Goal: Information Seeking & Learning: Learn about a topic

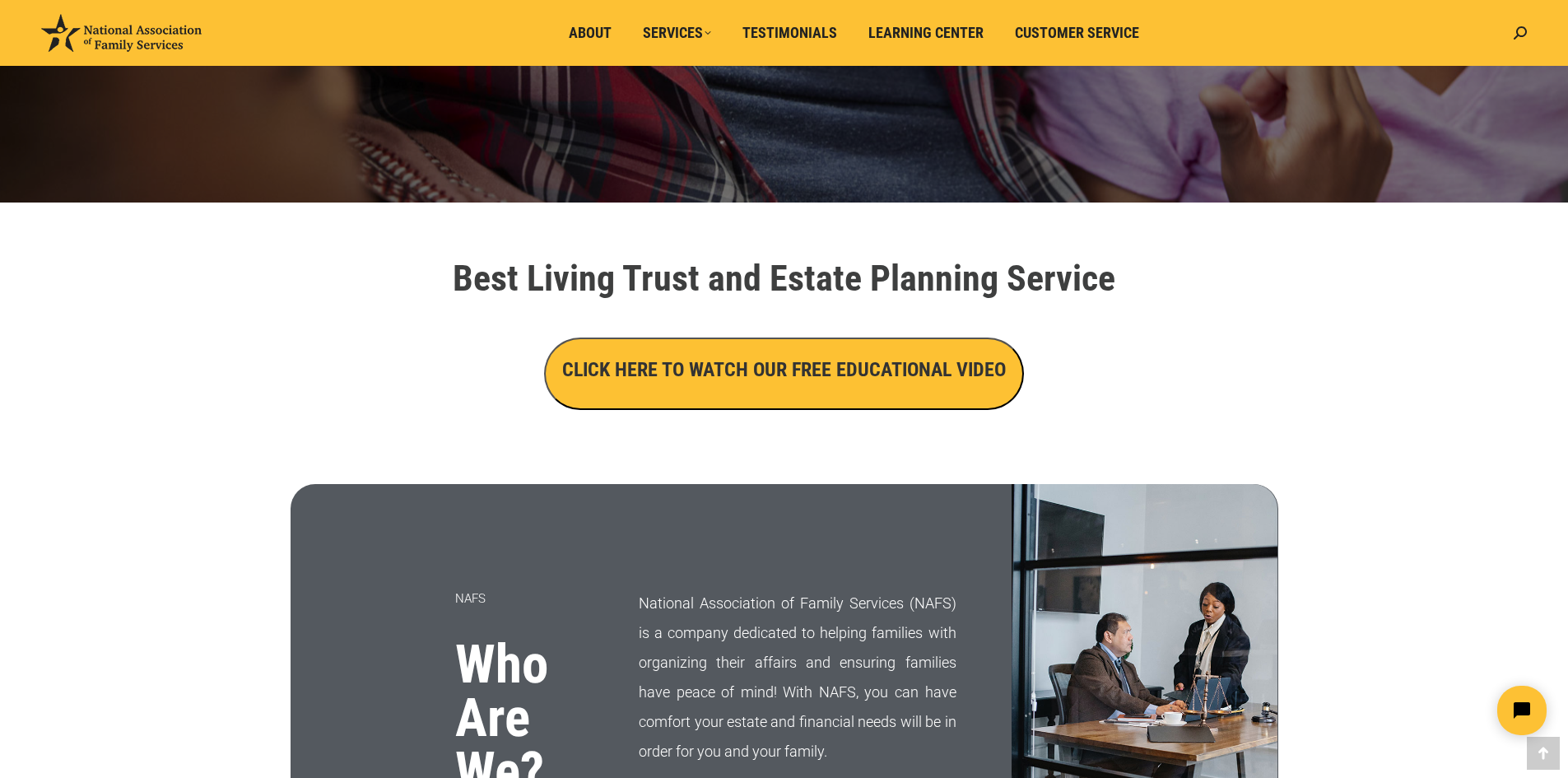
click at [838, 383] on h3 "CLICK HERE TO WATCH OUR FREE EDUCATIONAL VIDEO" at bounding box center [784, 369] width 444 height 28
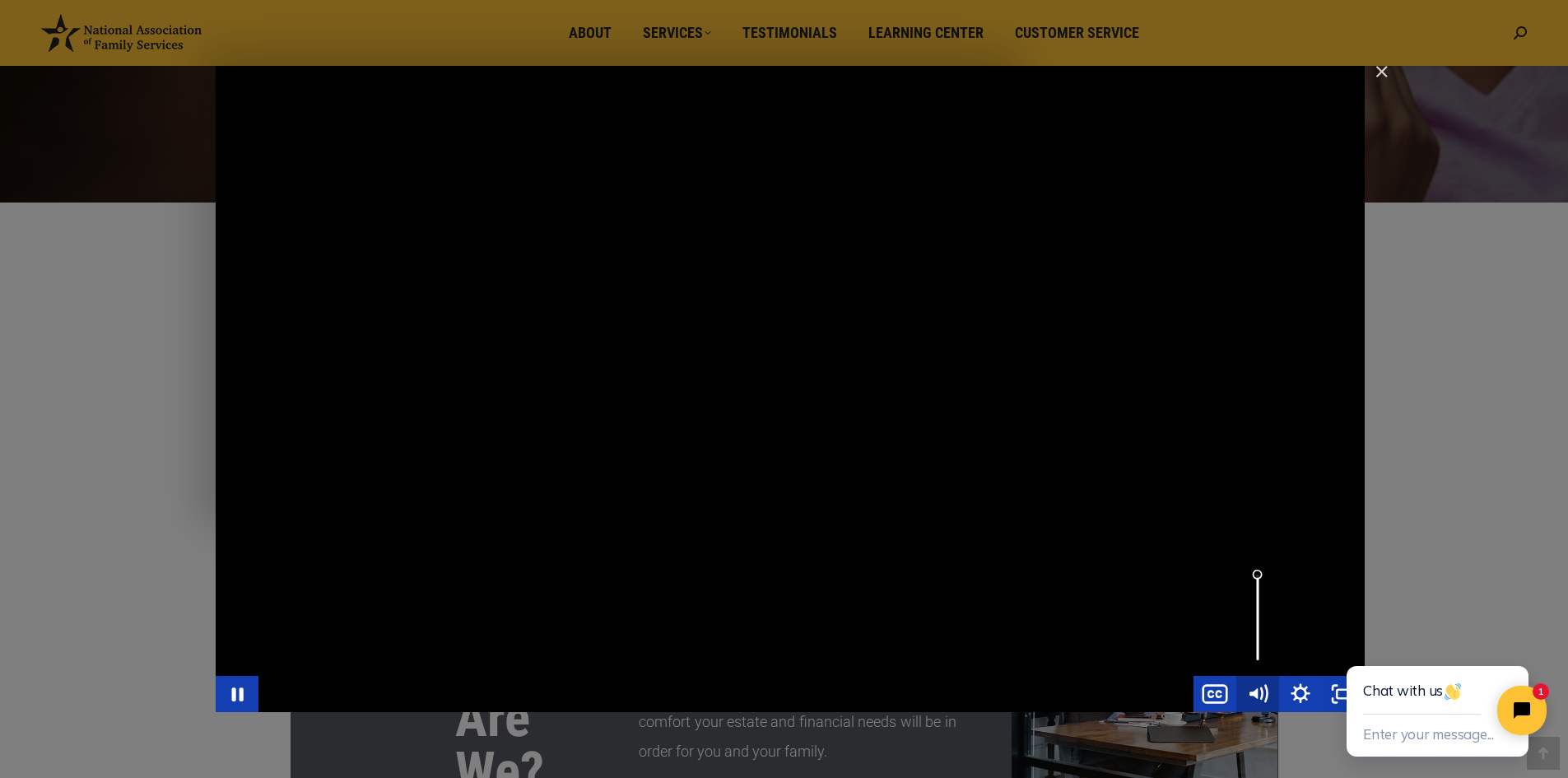
click at [1261, 698] on icon "Mute" at bounding box center [1257, 694] width 43 height 37
click at [1261, 688] on icon "Unmute" at bounding box center [1257, 694] width 43 height 37
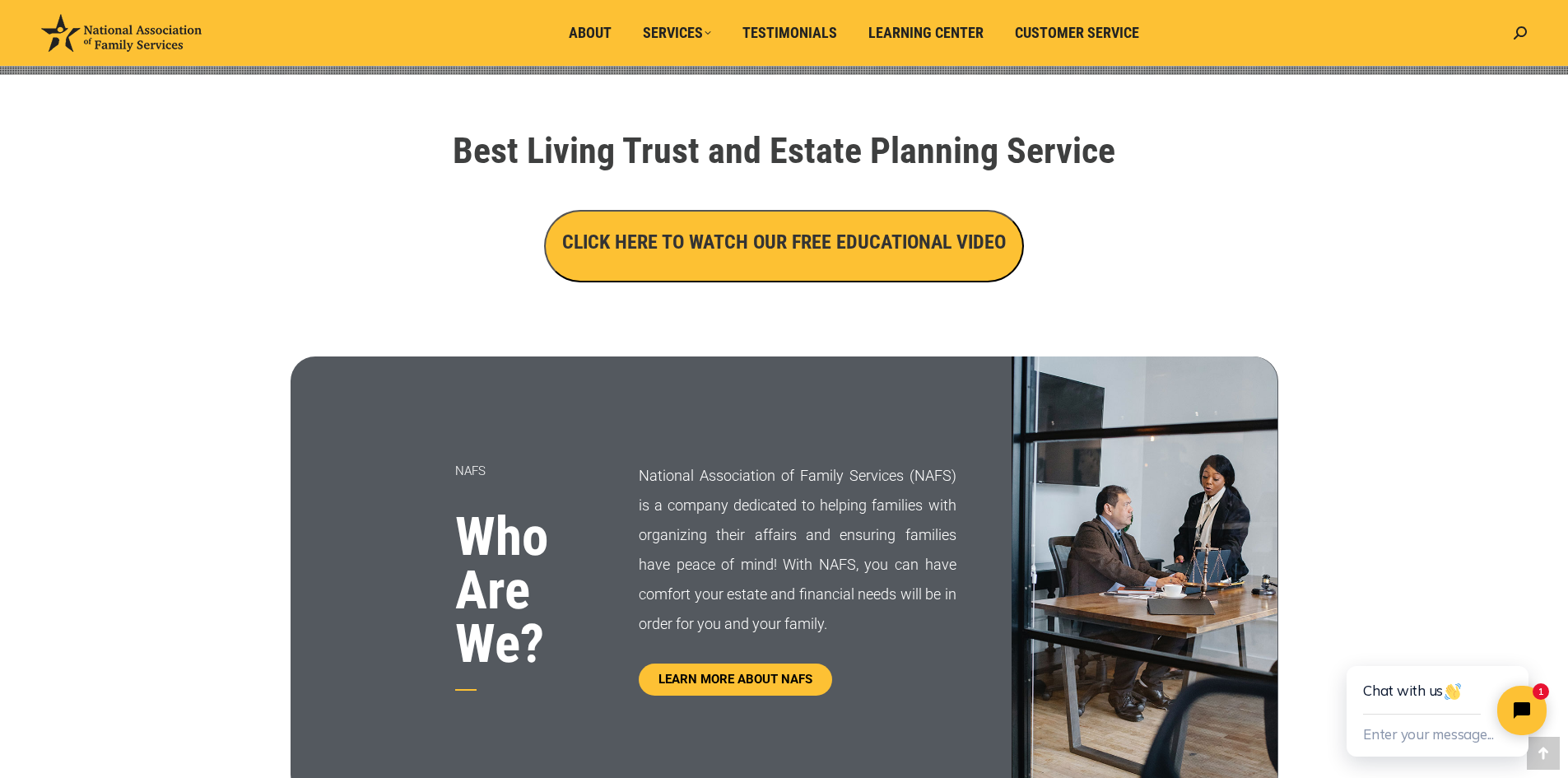
scroll to position [329, 0]
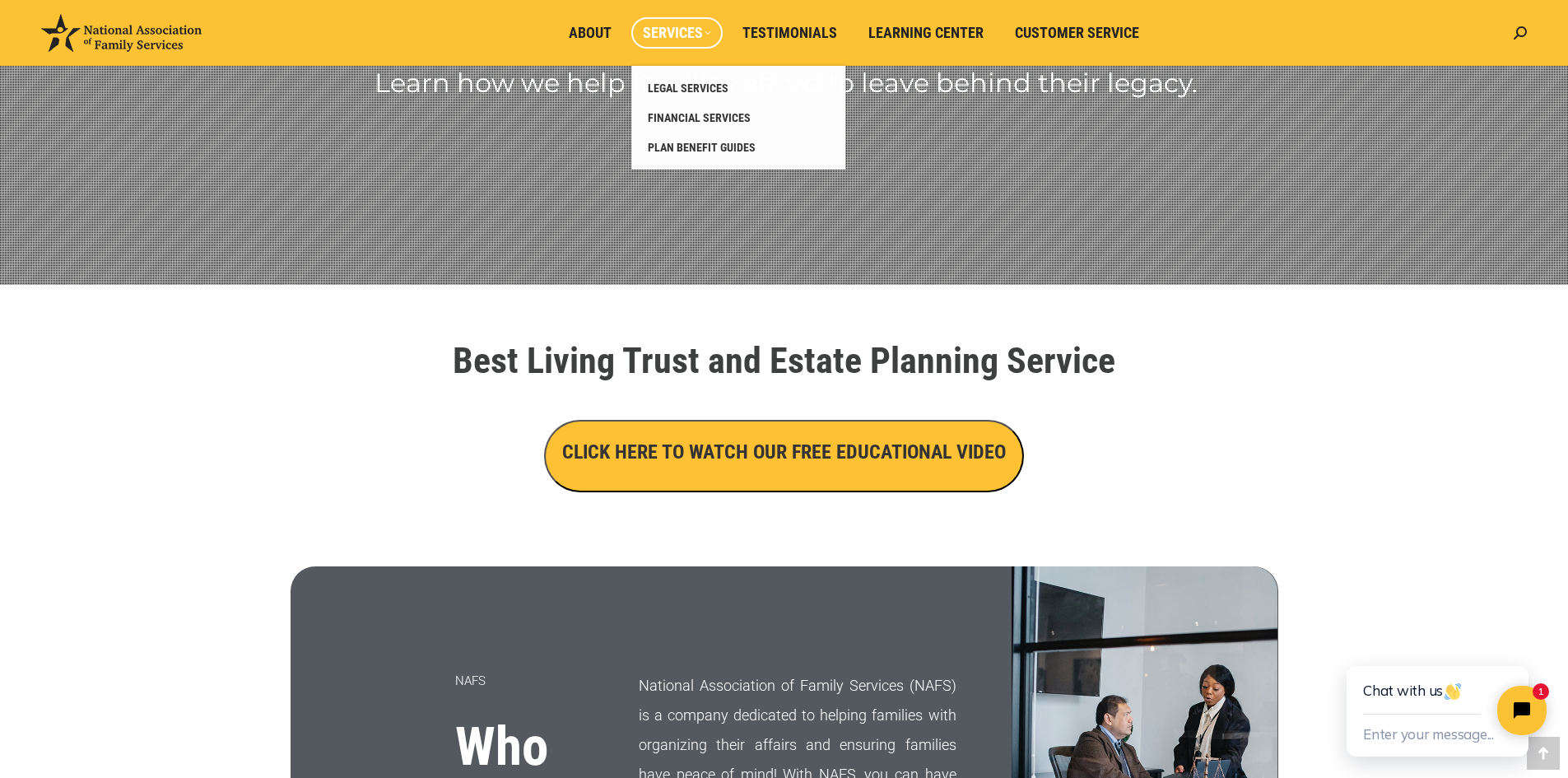
click at [687, 37] on span "Services" at bounding box center [677, 32] width 68 height 18
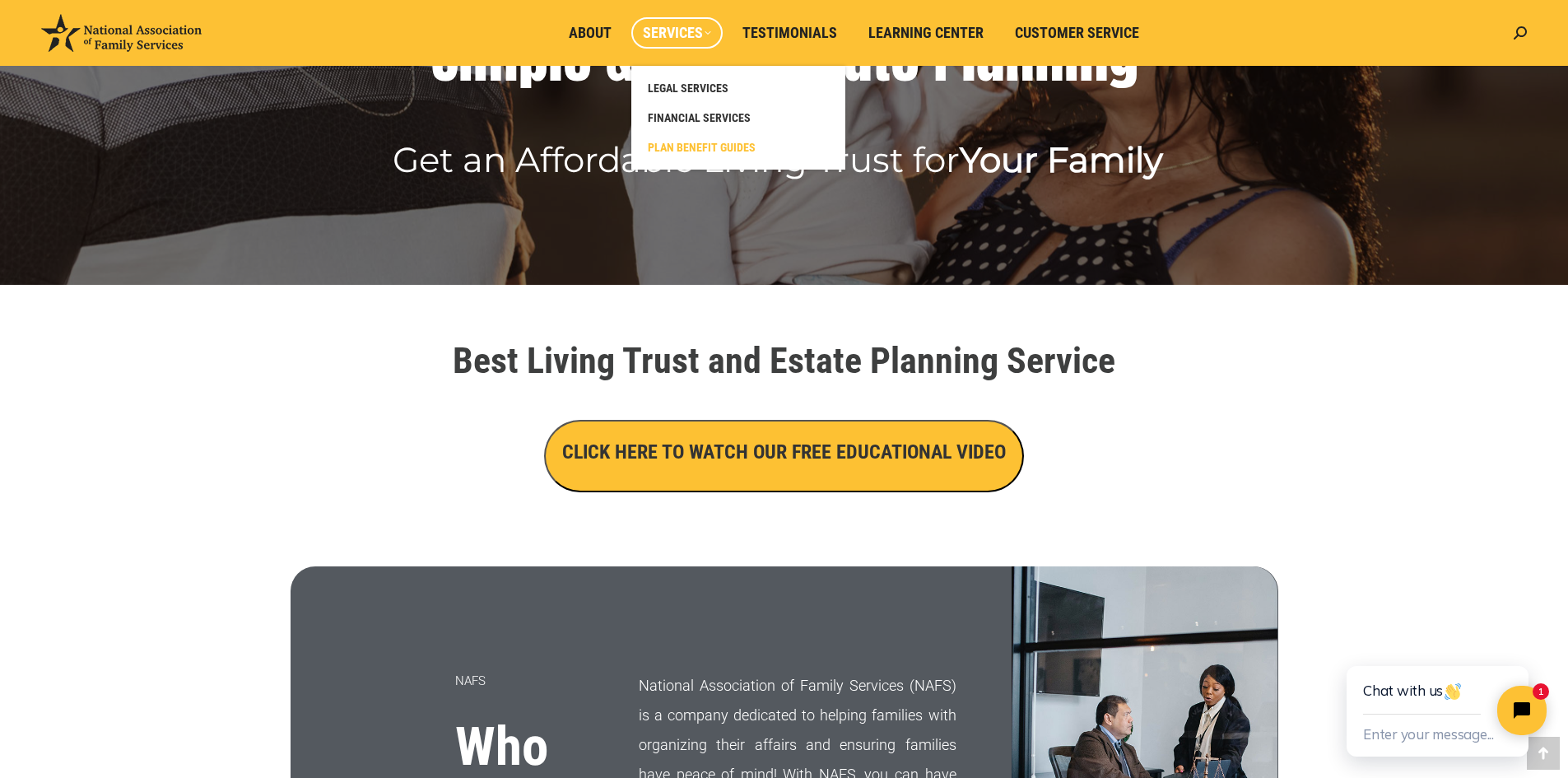
click at [685, 140] on span "PLAN BENEFIT GUIDES" at bounding box center [702, 147] width 108 height 15
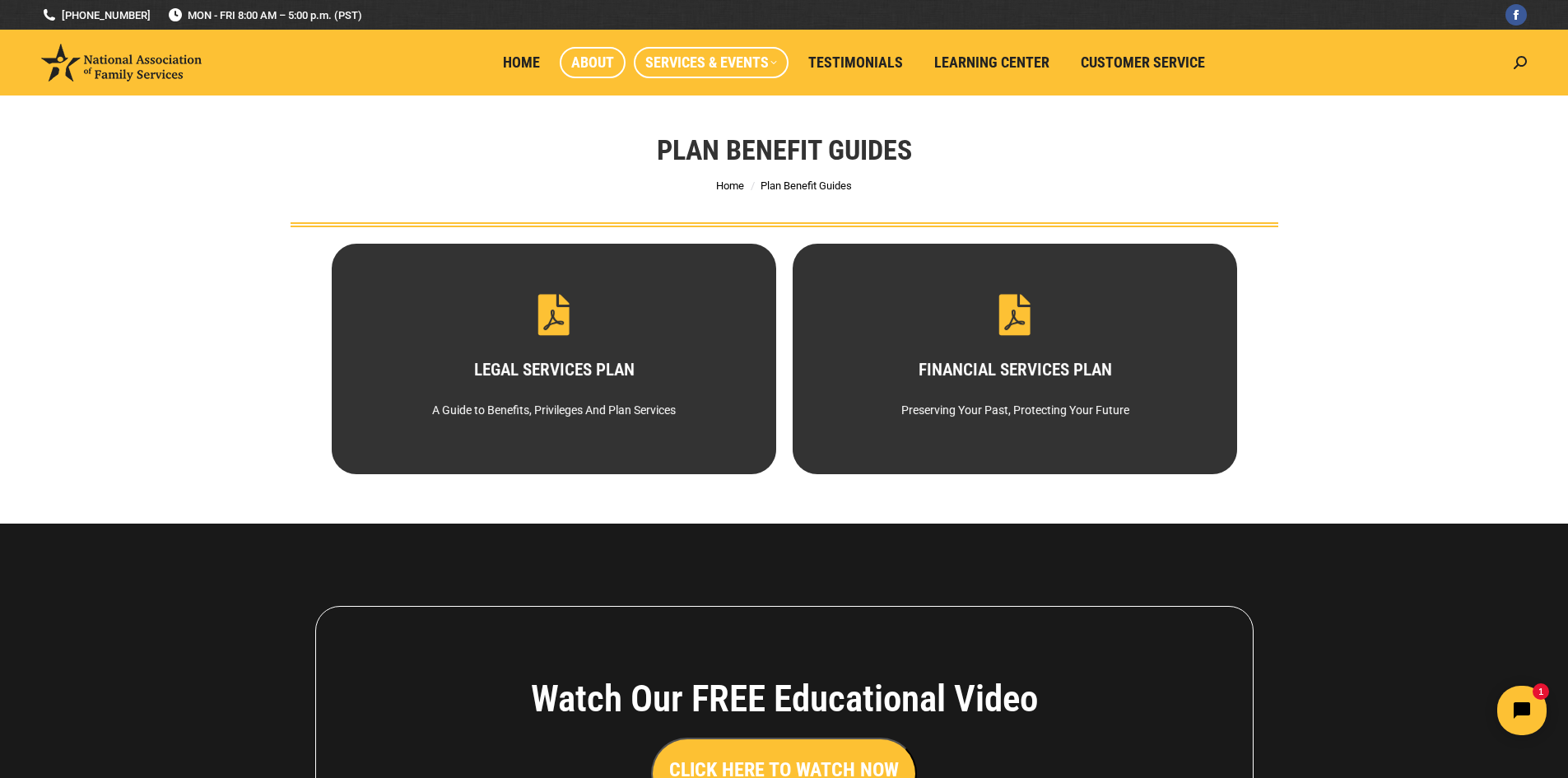
click at [610, 64] on span "About" at bounding box center [592, 62] width 43 height 18
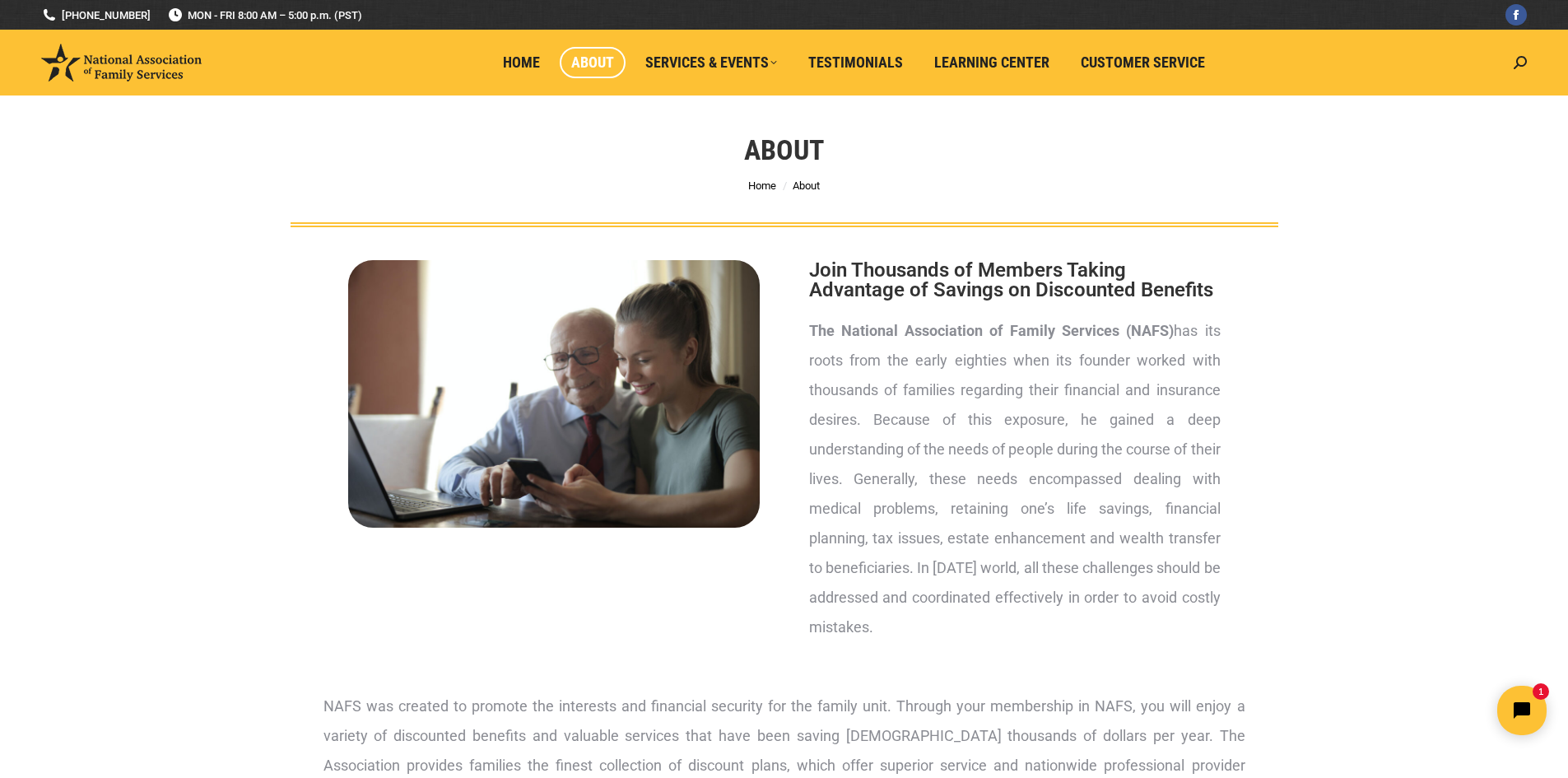
click at [151, 64] on img at bounding box center [121, 62] width 160 height 37
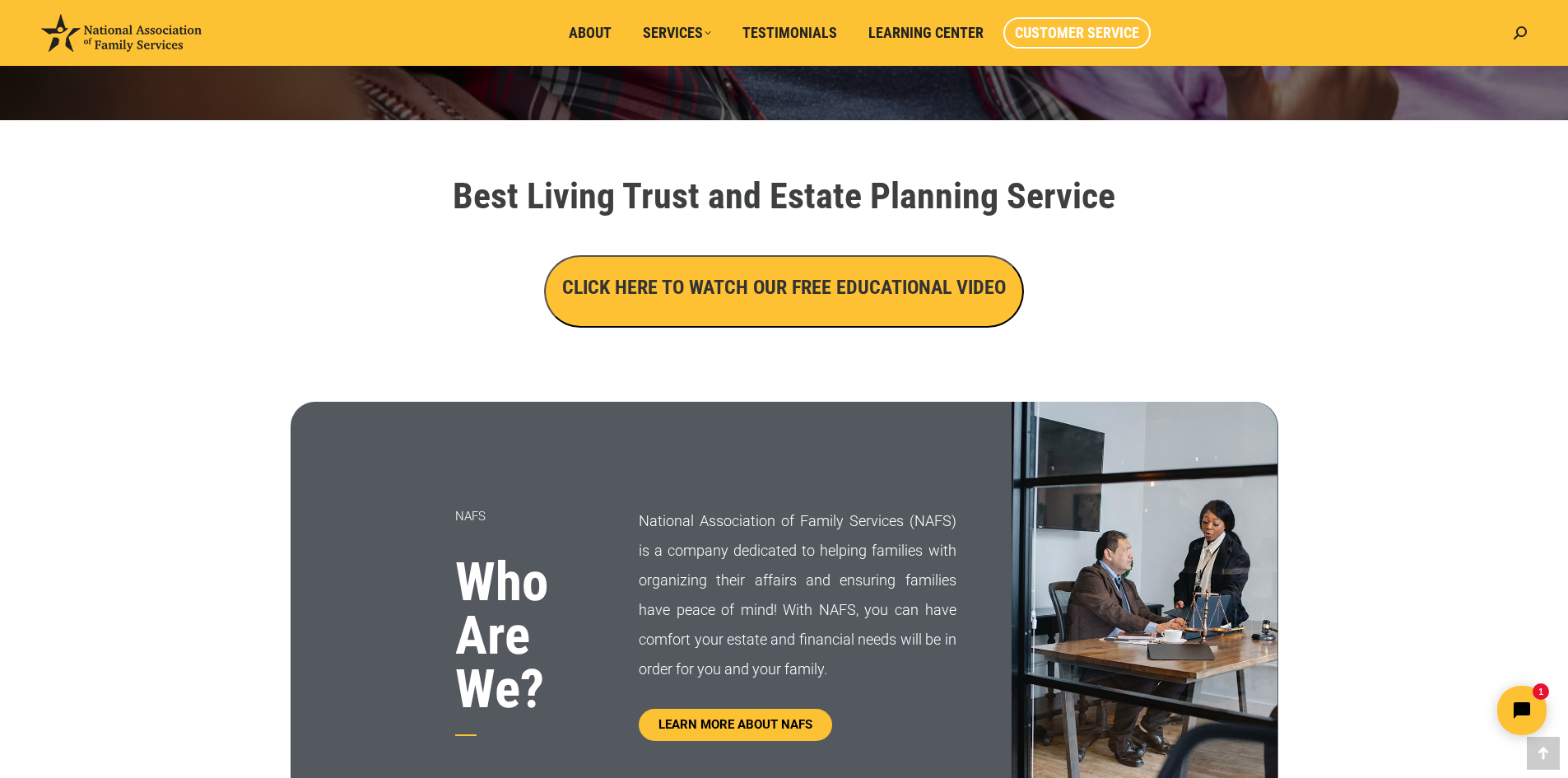
click at [1097, 33] on span "Customer Service" at bounding box center [1077, 32] width 124 height 18
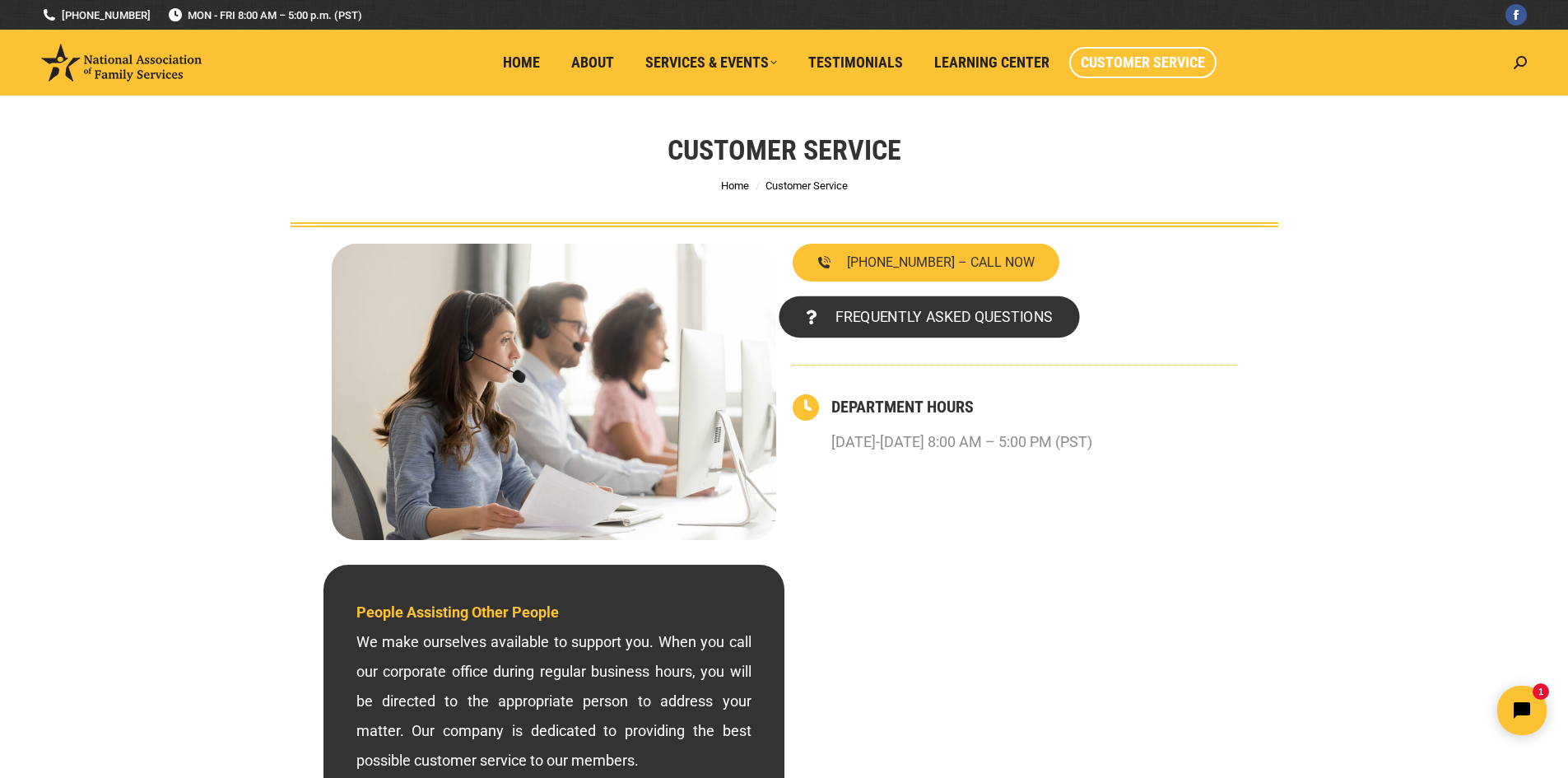
click at [870, 319] on span "FREQUENTLY ASKED QUESTIONS" at bounding box center [944, 317] width 218 height 15
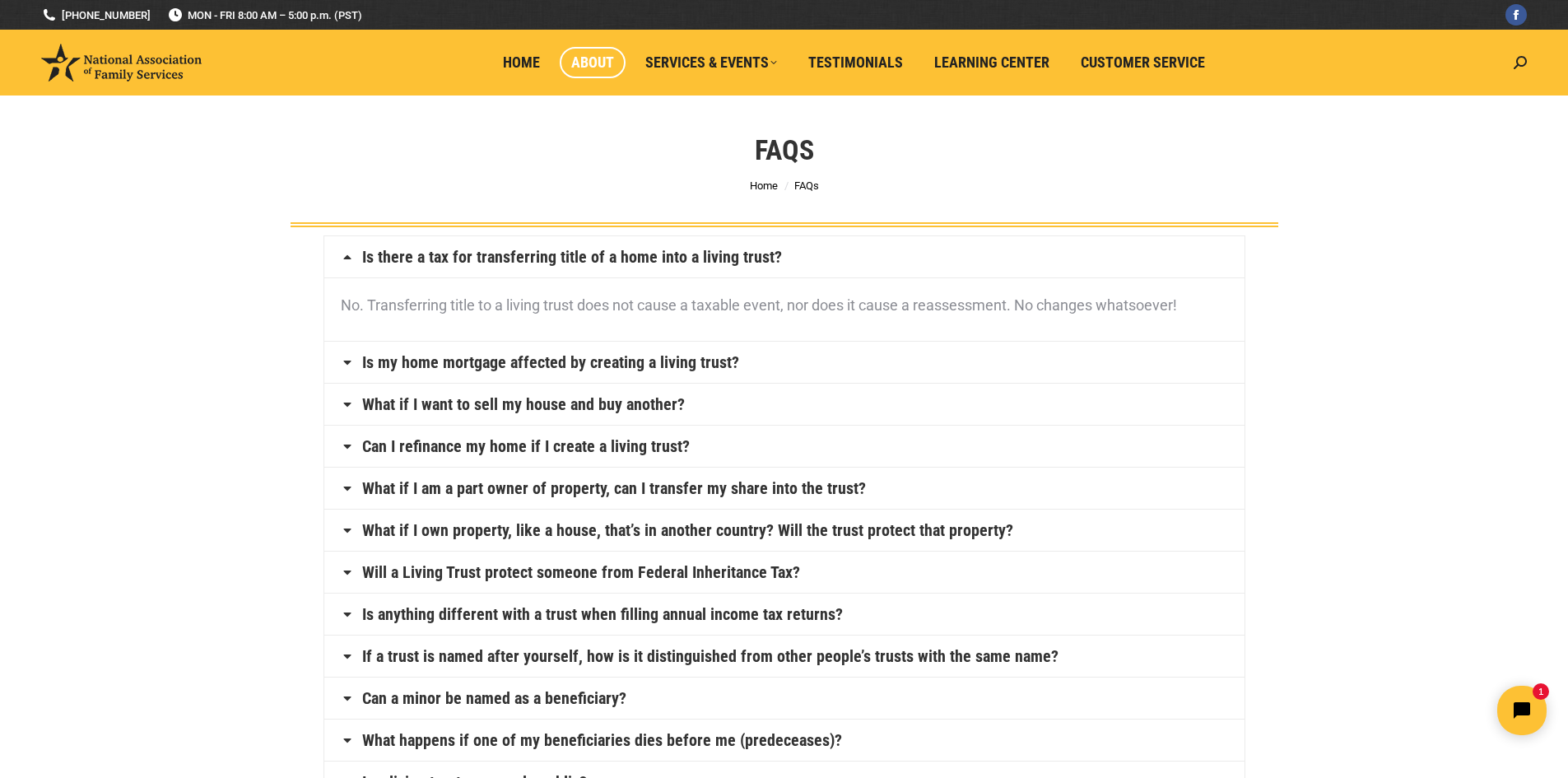
click at [604, 67] on span "About" at bounding box center [592, 62] width 43 height 18
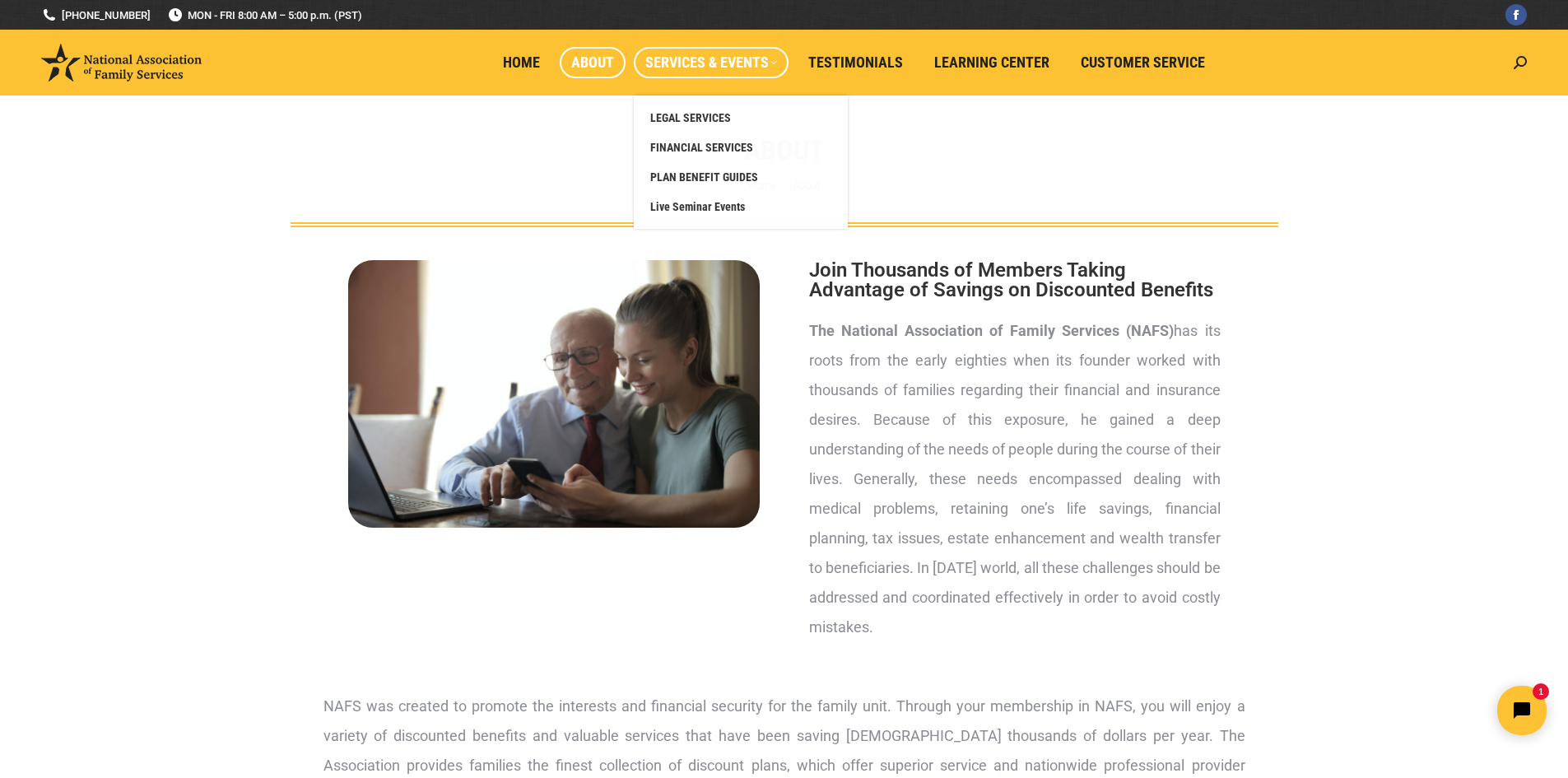
click at [706, 68] on span "Services & Events" at bounding box center [710, 62] width 131 height 18
click at [670, 116] on span "LEGAL SERVICES" at bounding box center [690, 117] width 81 height 15
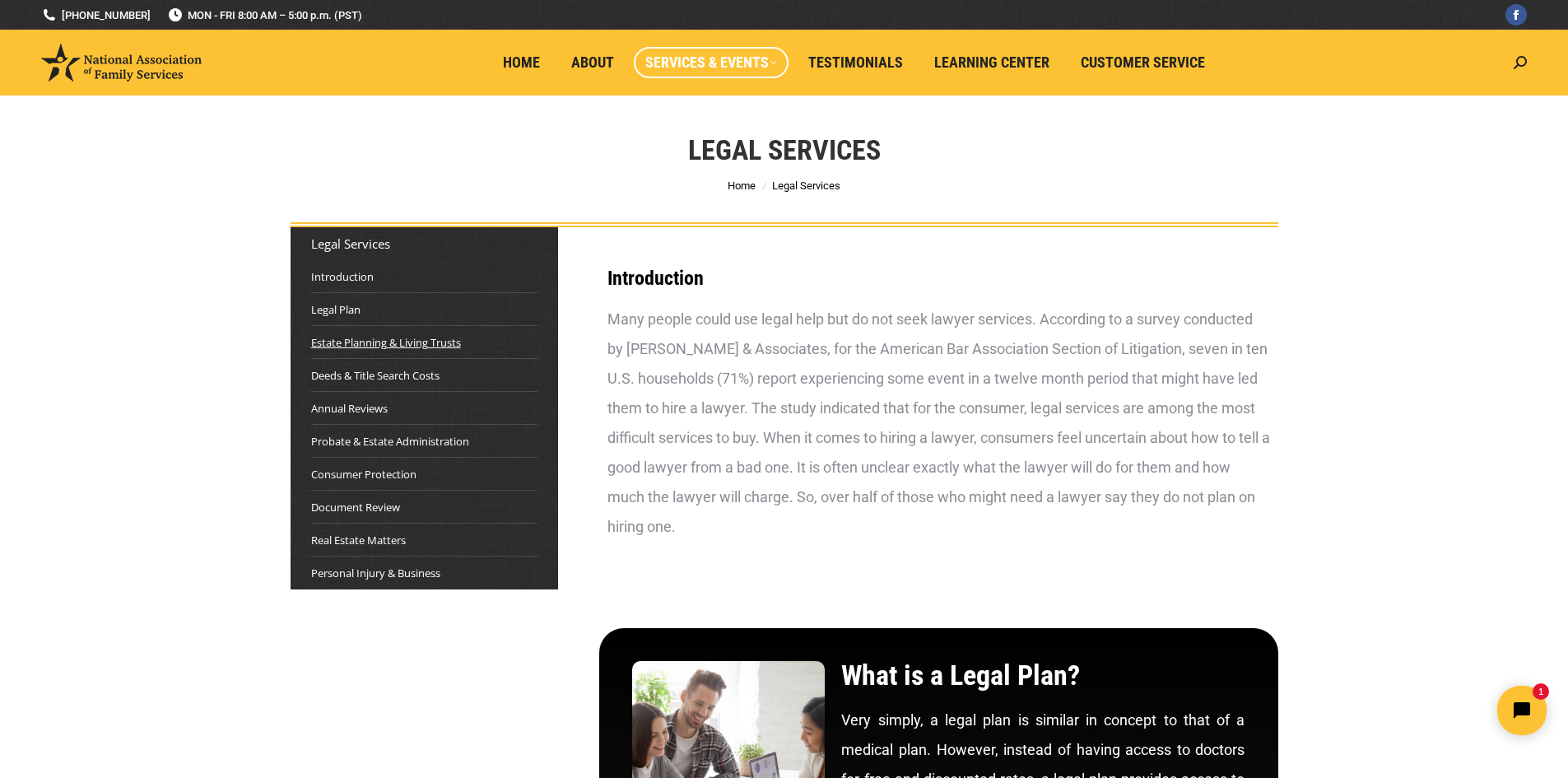
click at [360, 342] on link "Estate Planning & Living Trusts" at bounding box center [386, 342] width 150 height 17
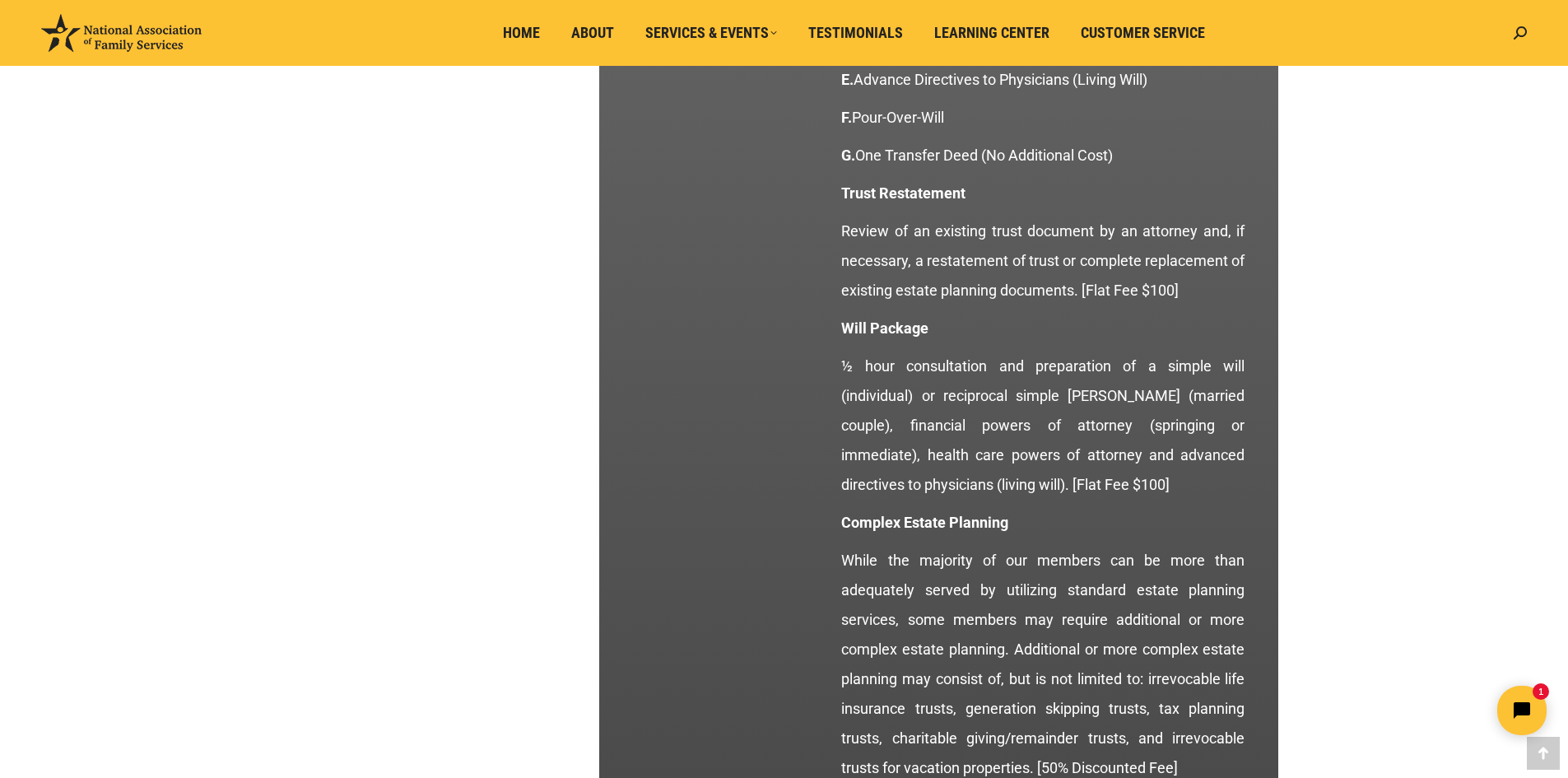
scroll to position [2020, 0]
click at [1114, 487] on p "½ hour consultation and preparation of a simple will (individual) or reciprocal…" at bounding box center [1042, 425] width 403 height 148
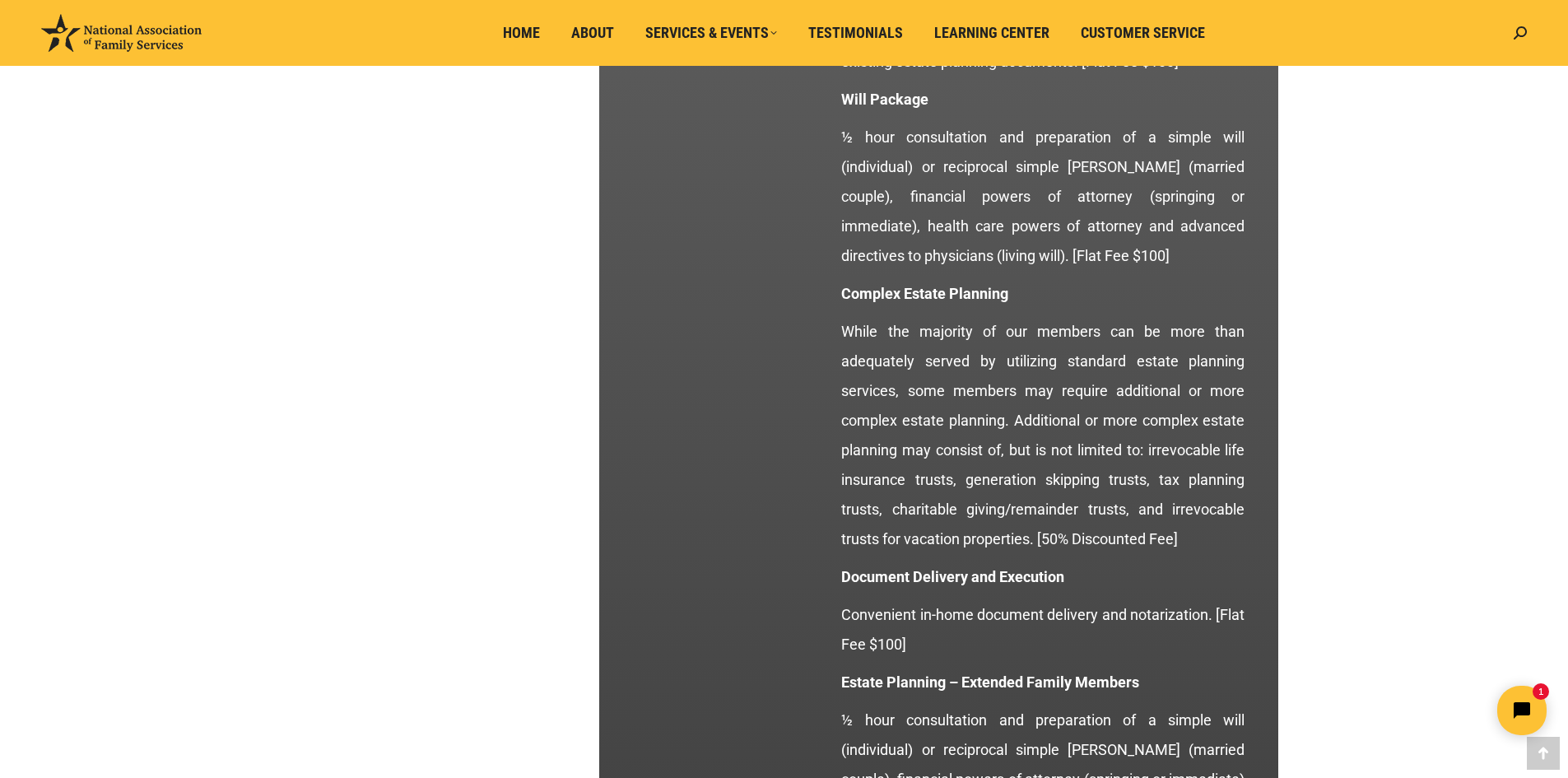
scroll to position [2267, 0]
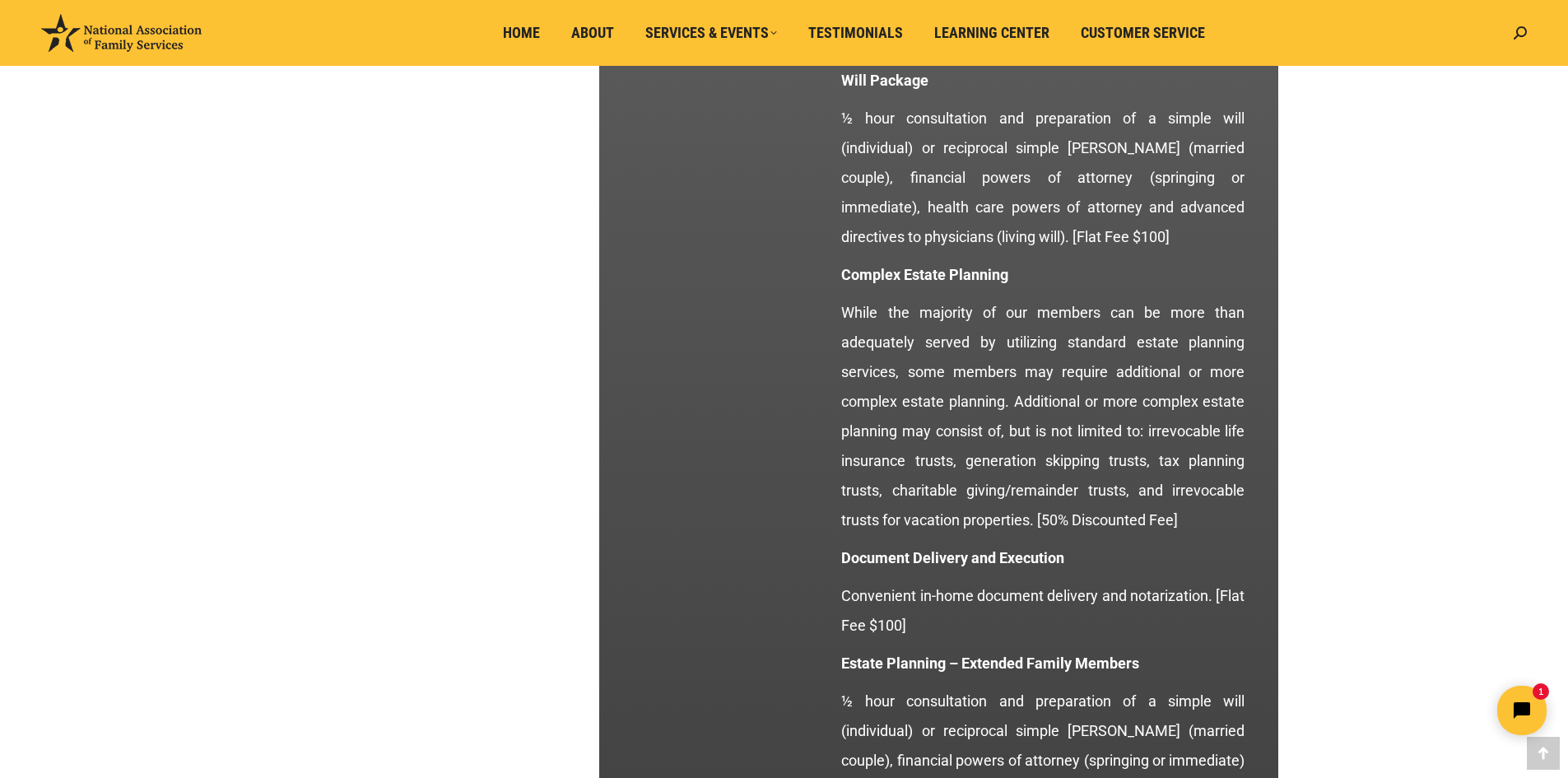
click at [1203, 518] on p "While the majority of our members can be more than adequately served by utilizi…" at bounding box center [1042, 416] width 403 height 237
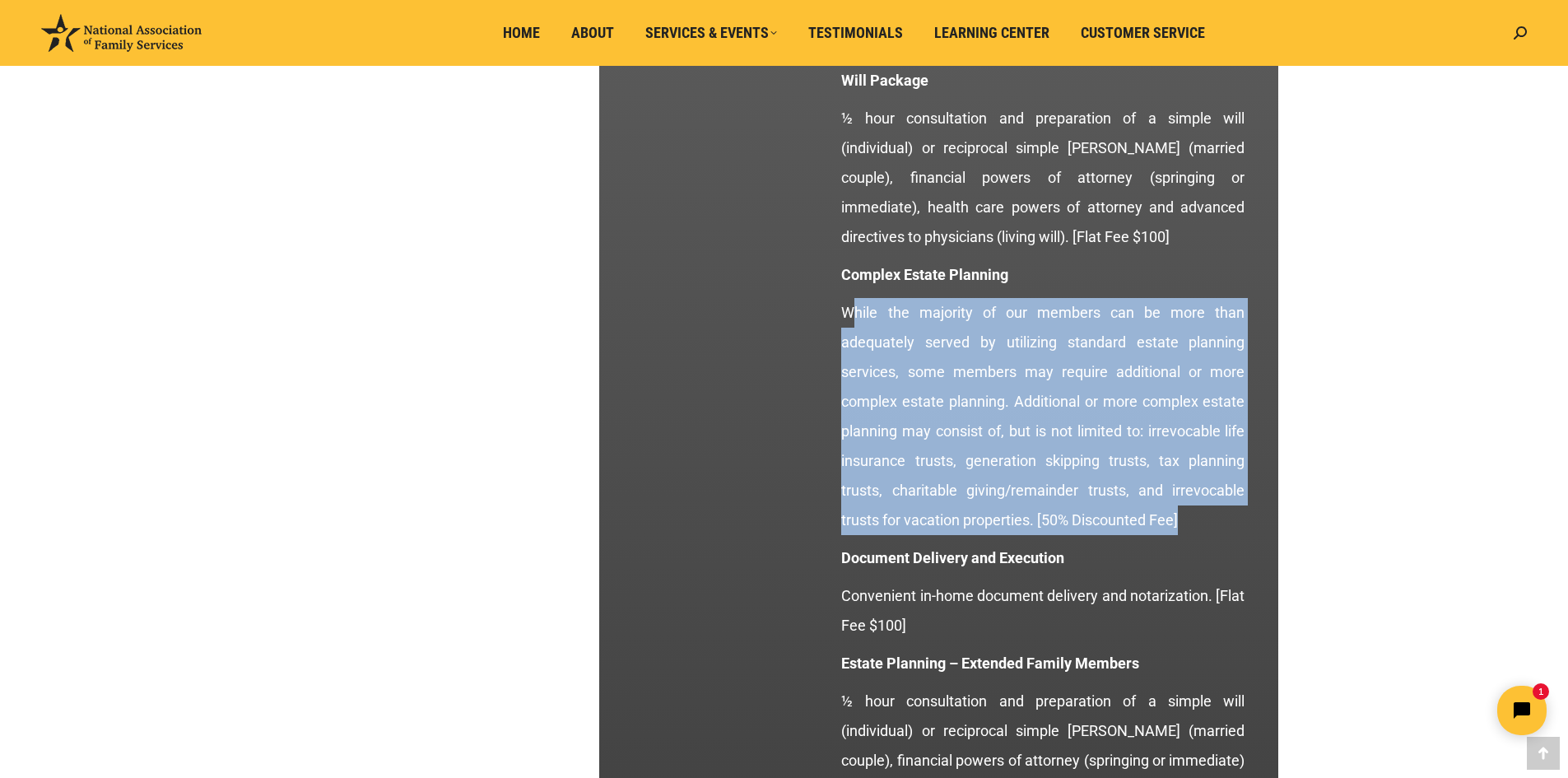
drag, startPoint x: 1206, startPoint y: 516, endPoint x: 850, endPoint y: 309, distance: 411.8
click at [850, 309] on p "While the majority of our members can be more than adequately served by utilizi…" at bounding box center [1042, 416] width 403 height 237
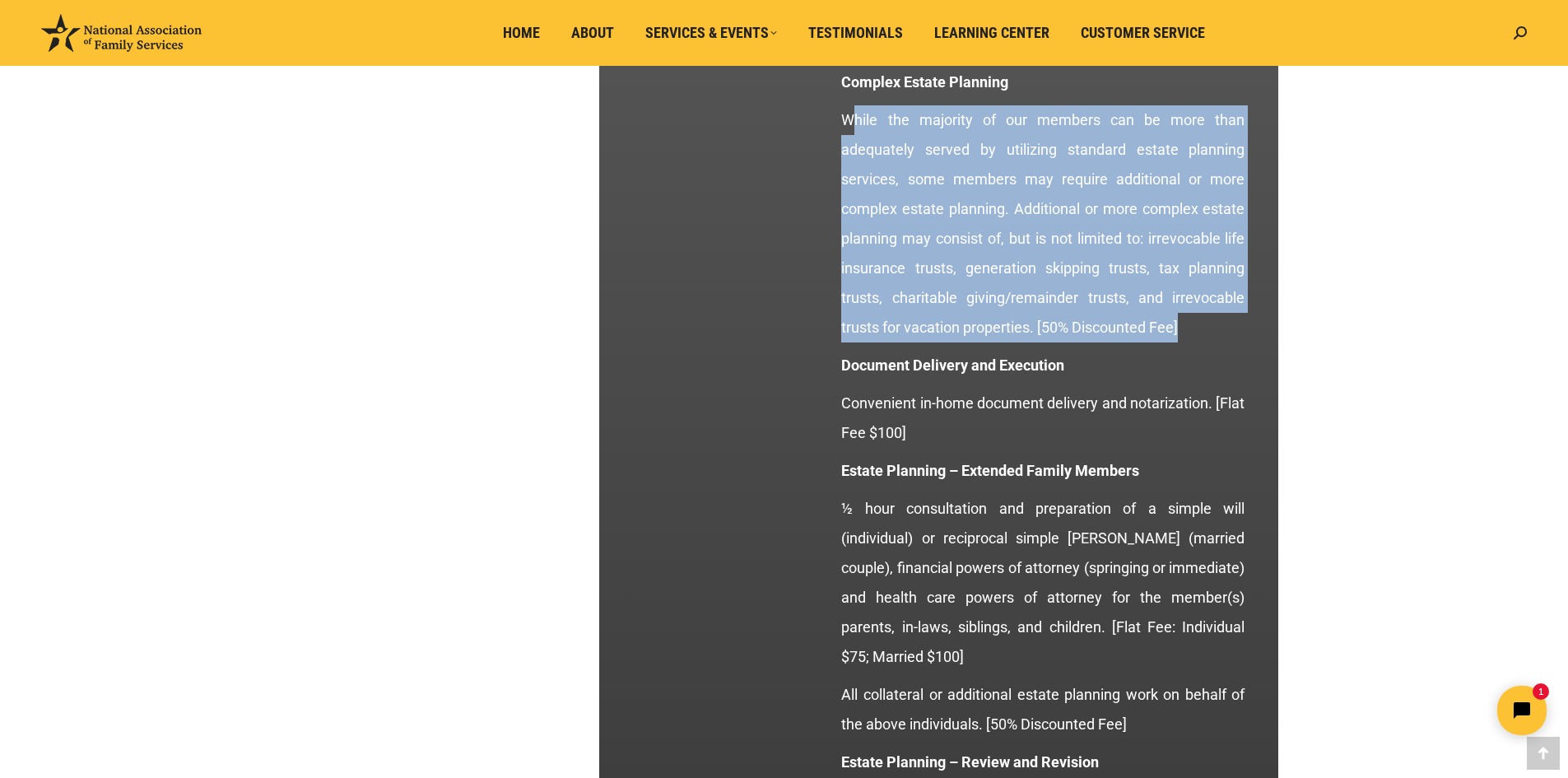
scroll to position [2514, 0]
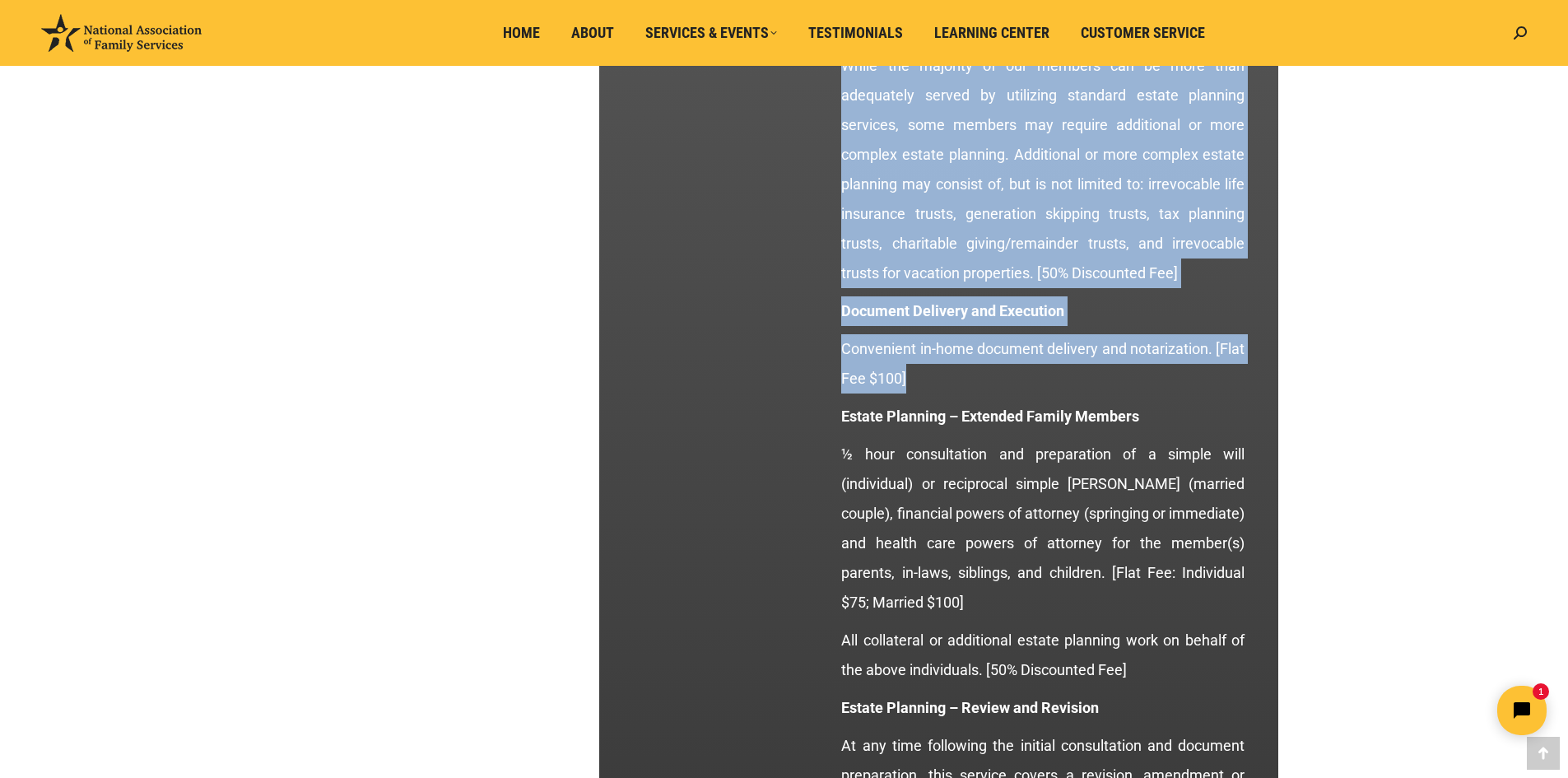
drag, startPoint x: 923, startPoint y: 375, endPoint x: 805, endPoint y: 297, distance: 141.4
click at [805, 297] on div "Estate Planning & Living Trusts Every plan member is entitled to comprehensive …" at bounding box center [939, 23] width 629 height 1939
click at [1037, 339] on p "Convenient in-home document delivery and notarization. [Flat Fee $100]" at bounding box center [1042, 364] width 403 height 59
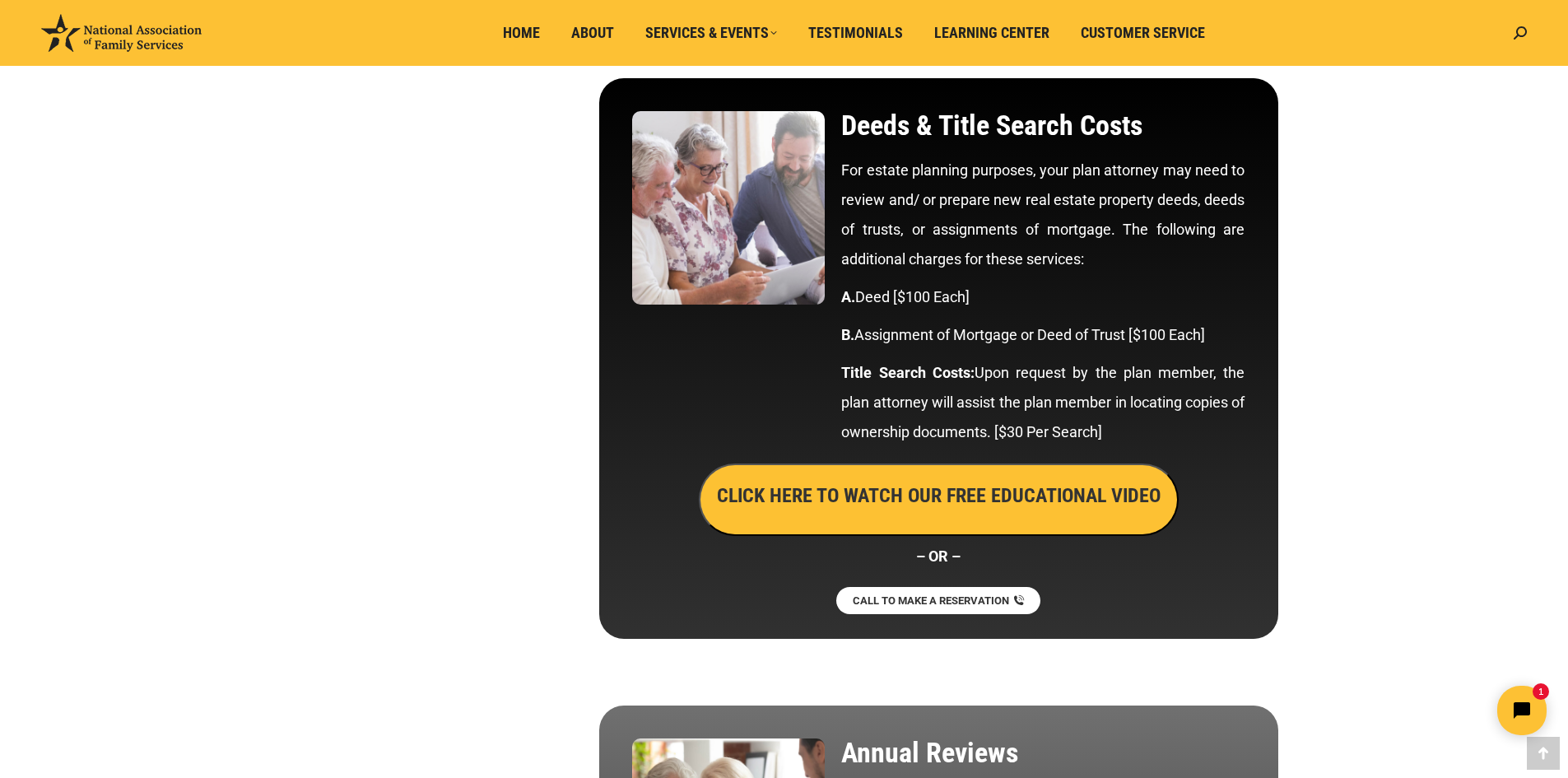
scroll to position [3666, 0]
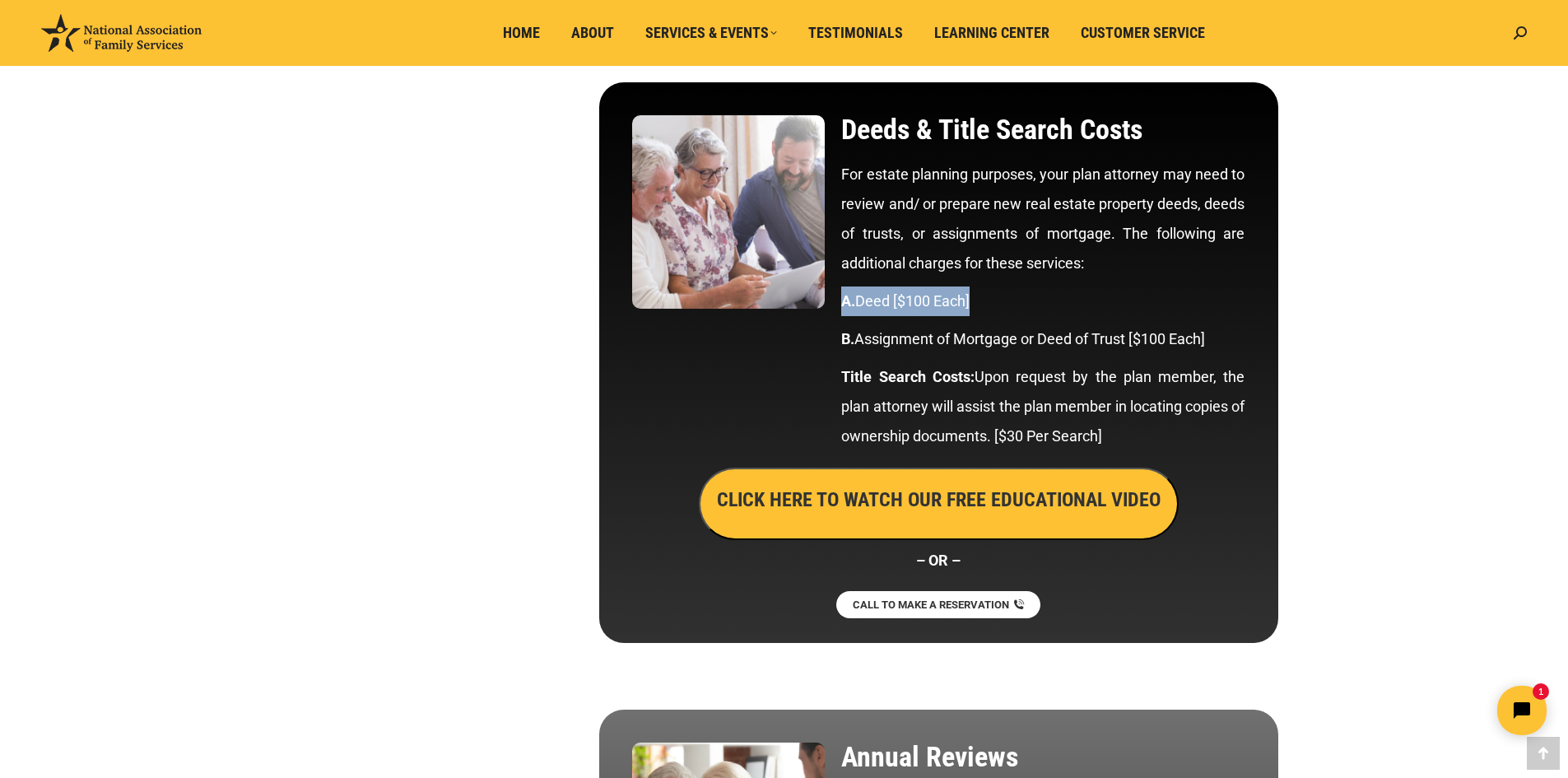
drag, startPoint x: 999, startPoint y: 298, endPoint x: 978, endPoint y: 291, distance: 22.1
click at [844, 294] on p "A. Deed [$100 Each]" at bounding box center [1042, 301] width 403 height 30
click at [1021, 296] on p "A. Deed [$100 Each]" at bounding box center [1042, 301] width 403 height 30
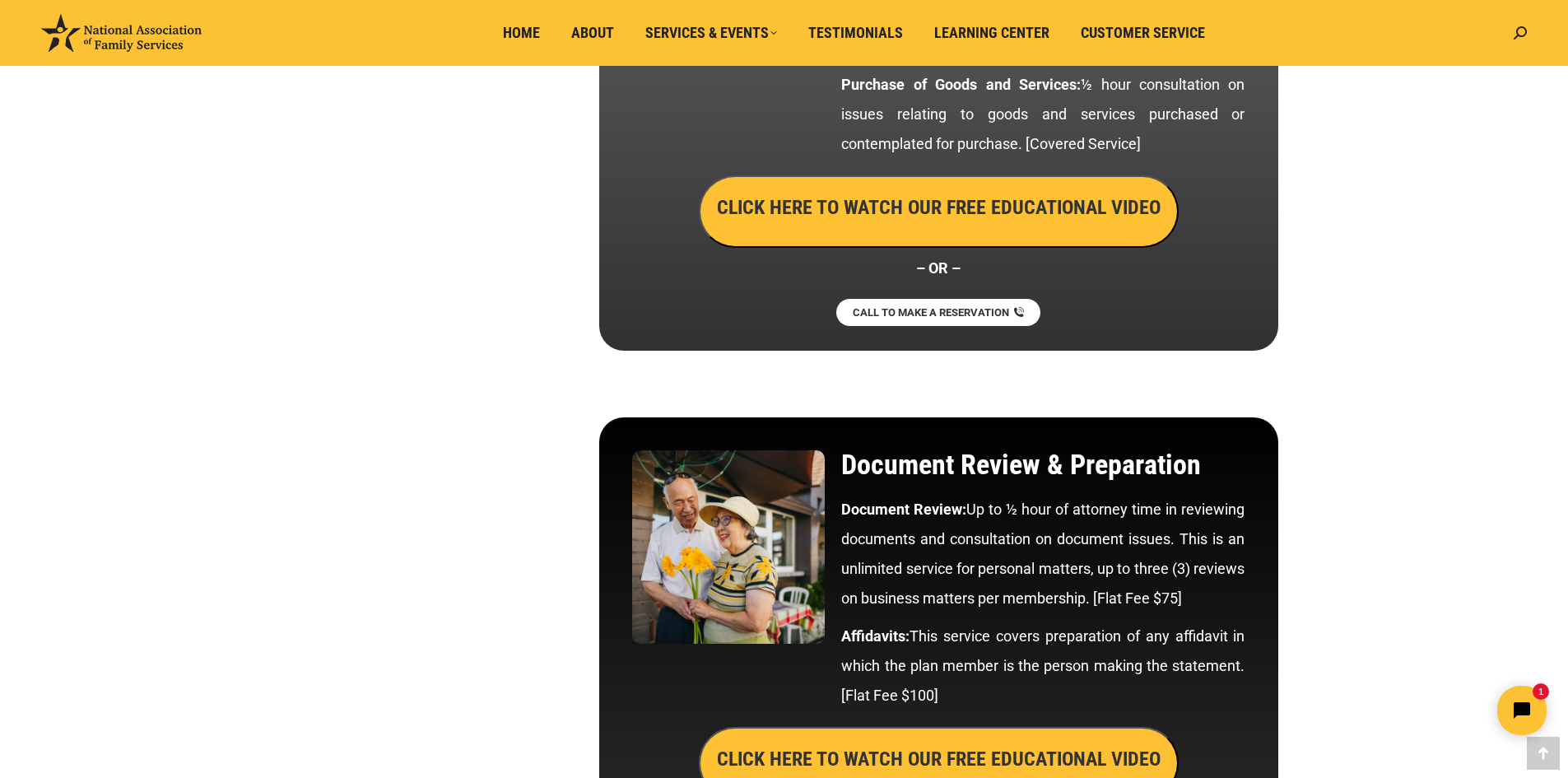
scroll to position [6464, 0]
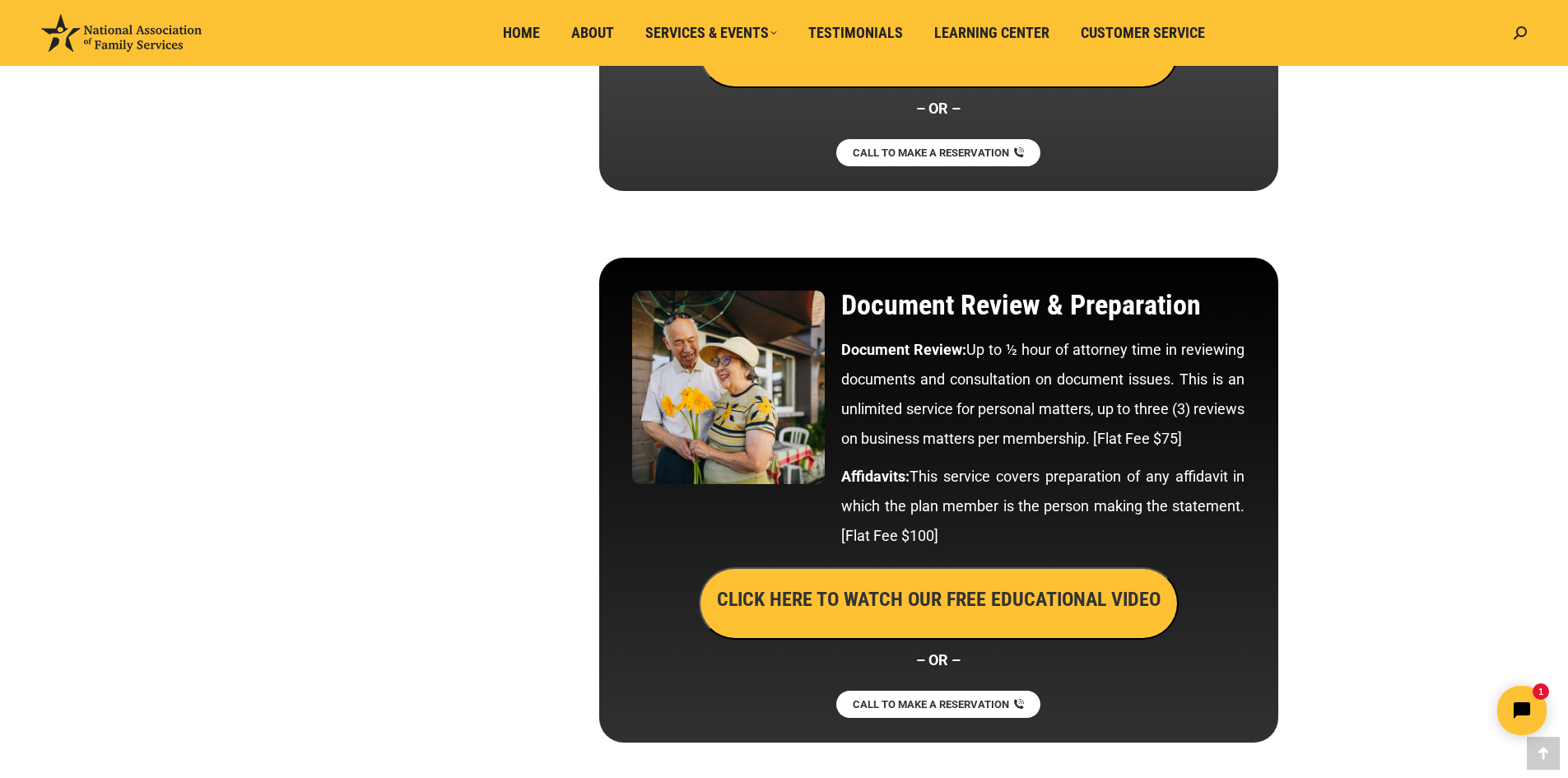
click at [1204, 434] on p "Document Review: Up to ½ hour of attorney time in reviewing documents and consu…" at bounding box center [1042, 394] width 403 height 118
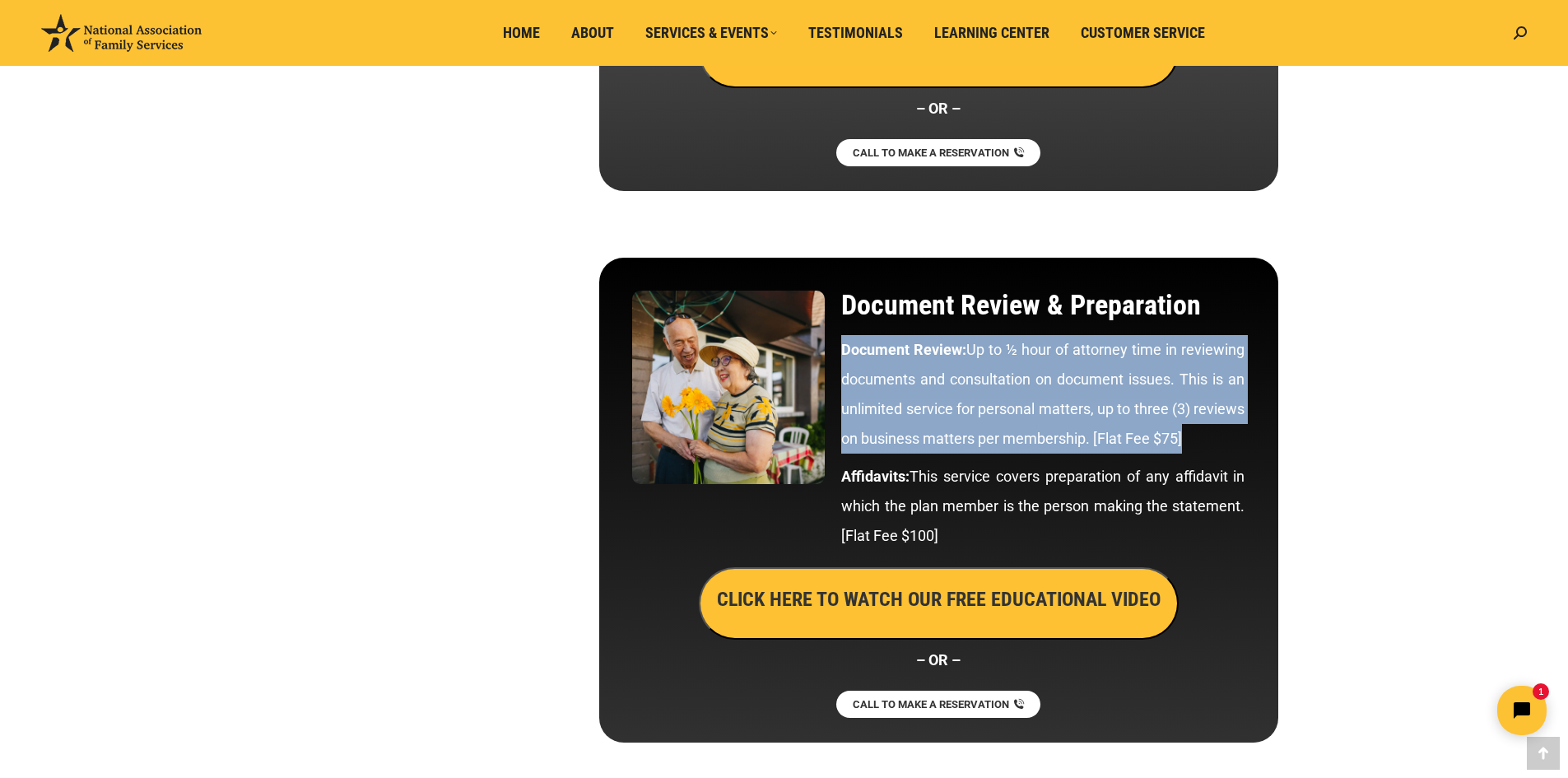
drag, startPoint x: 1198, startPoint y: 433, endPoint x: 833, endPoint y: 345, distance: 375.5
click at [833, 345] on div "Document Review & Preparation Document Review: Up to ½ hour of attorney time in…" at bounding box center [1043, 424] width 420 height 285
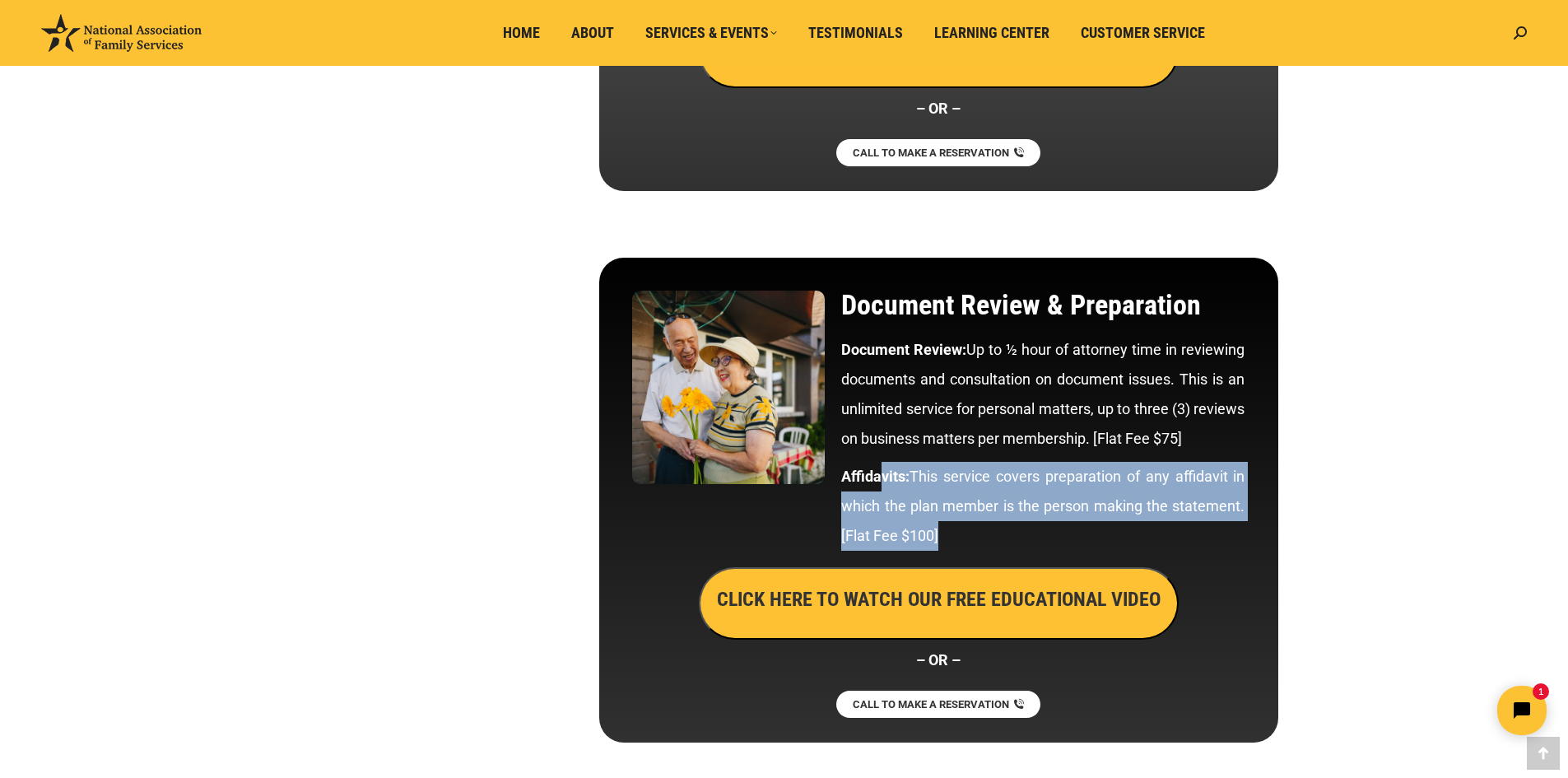
drag, startPoint x: 962, startPoint y: 537, endPoint x: 871, endPoint y: 454, distance: 123.2
click at [871, 457] on div "Document Review: Up to ½ hour of attorney time in reviewing documents and consu…" at bounding box center [1042, 443] width 403 height 216
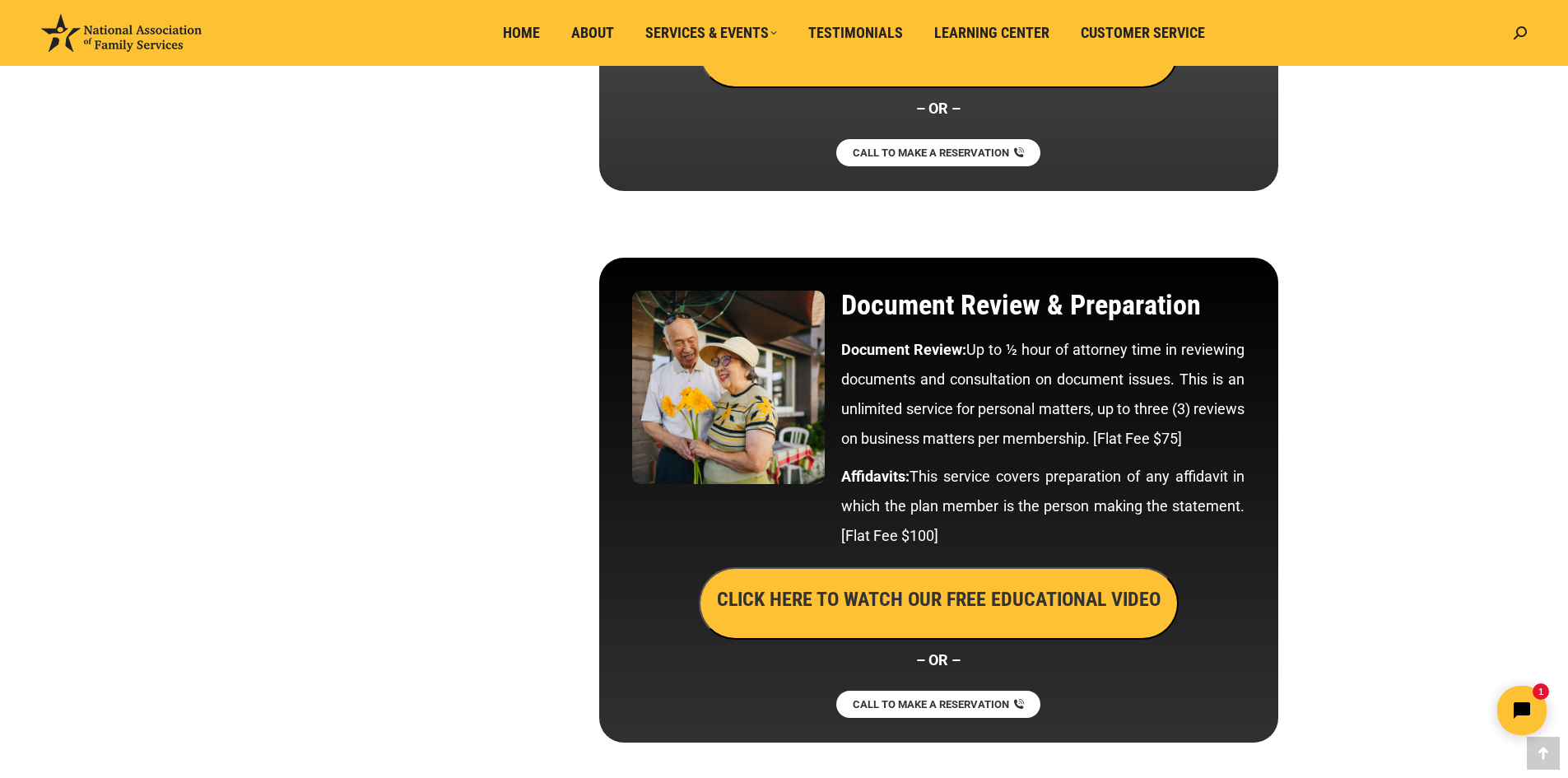
click at [946, 416] on p "Document Review: Up to ½ hour of attorney time in reviewing documents and consu…" at bounding box center [1042, 394] width 403 height 118
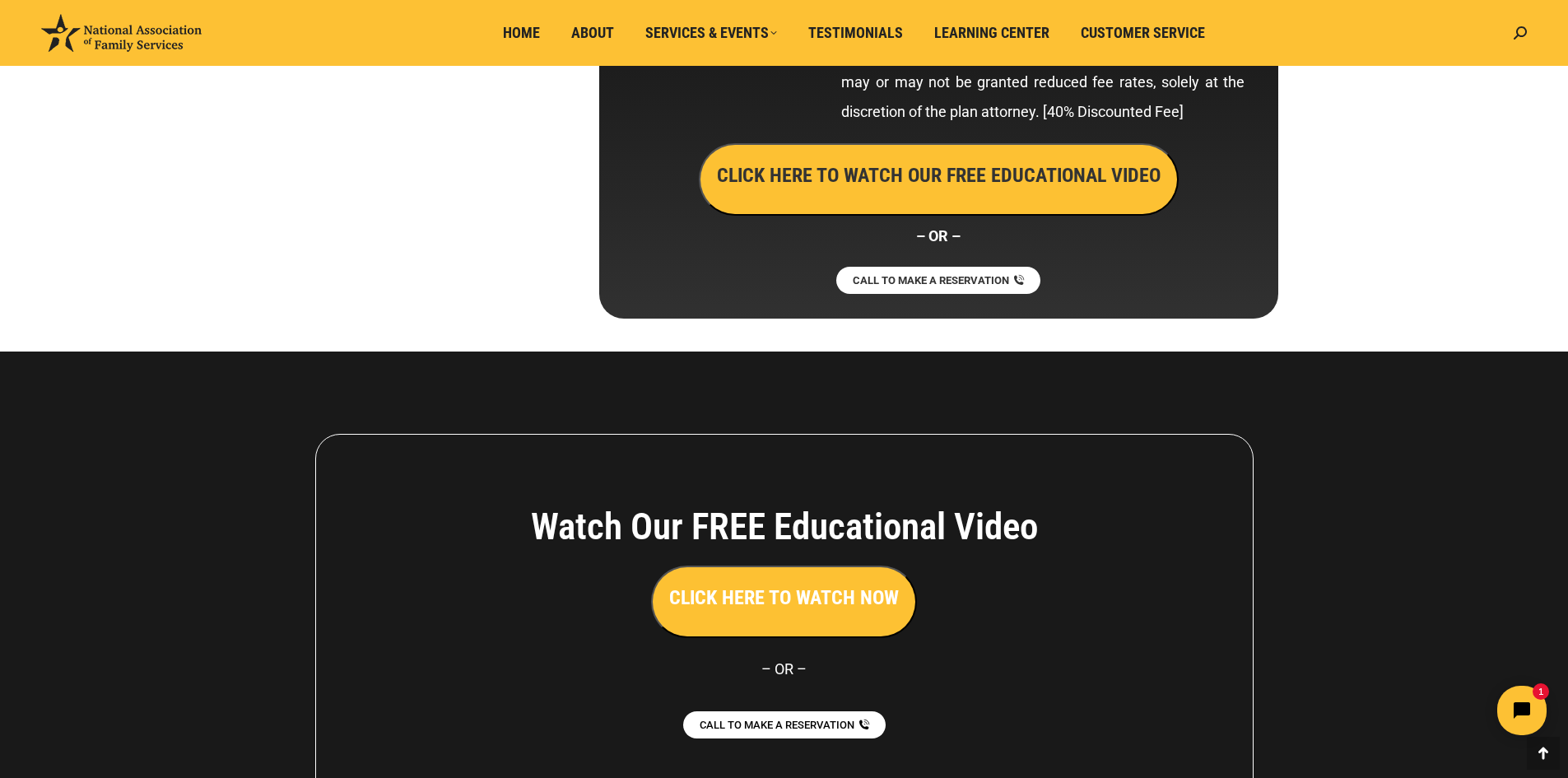
scroll to position [9080, 0]
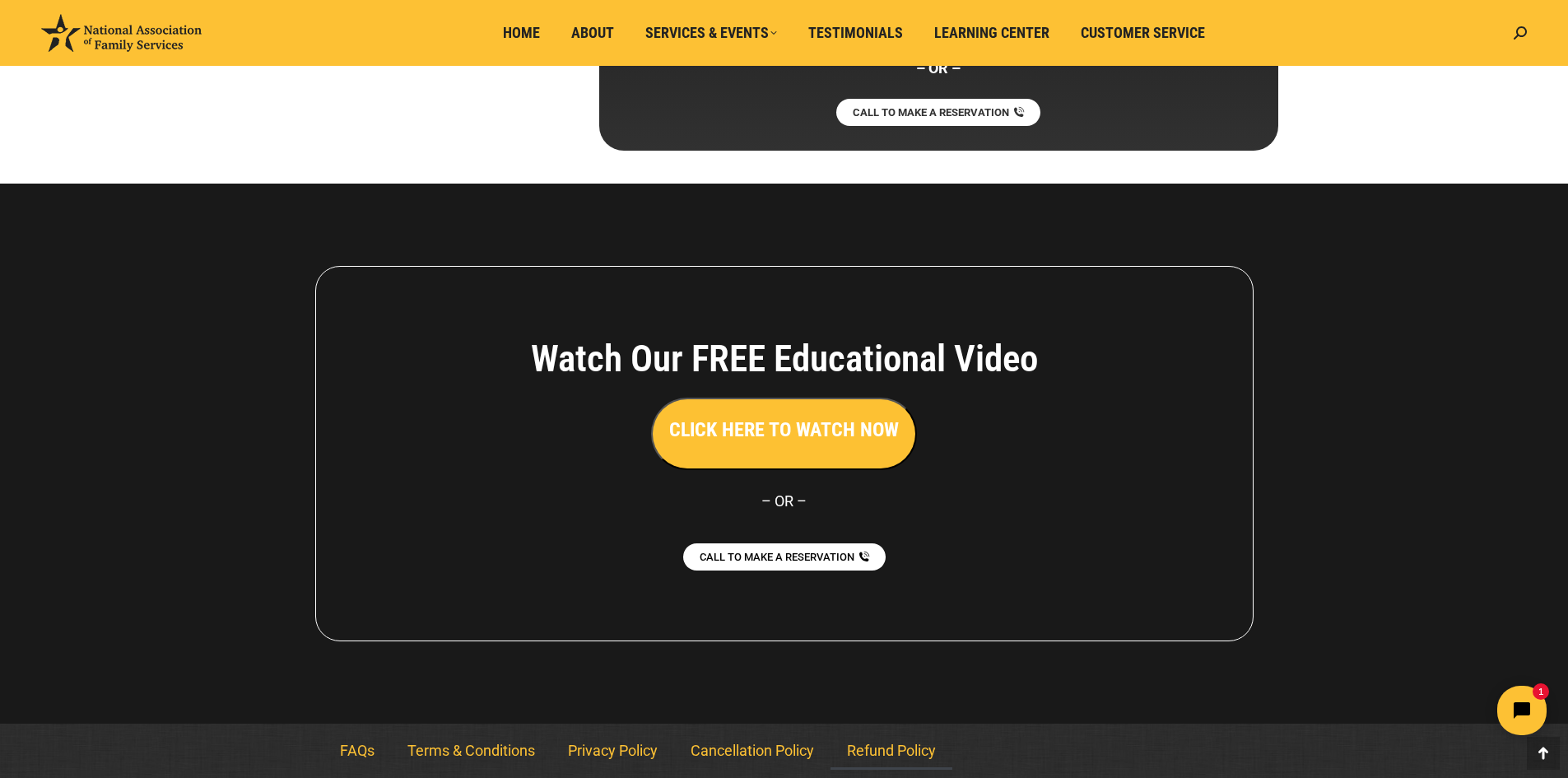
click at [922, 748] on link "Refund Policy" at bounding box center [892, 750] width 122 height 37
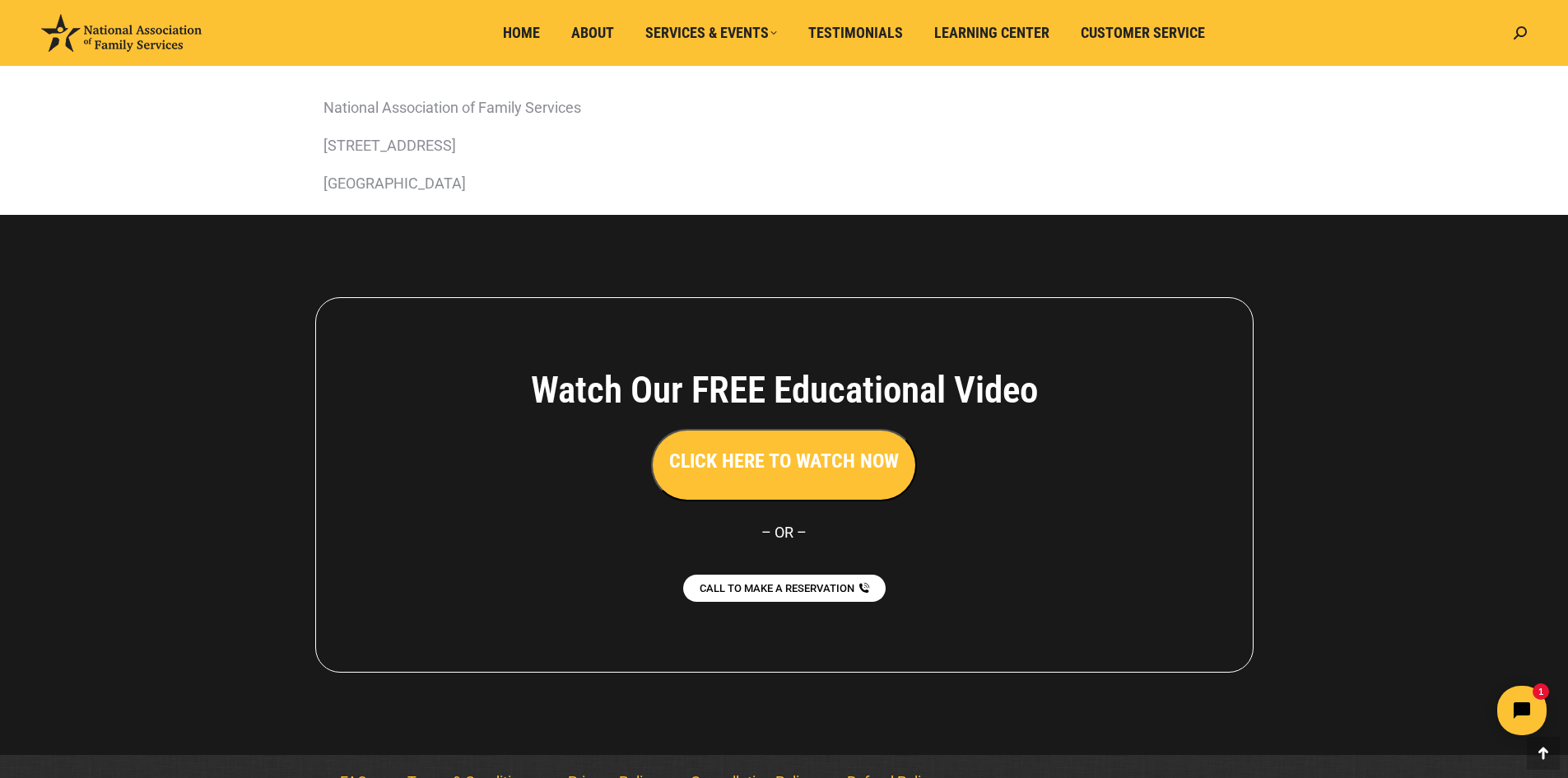
scroll to position [646, 0]
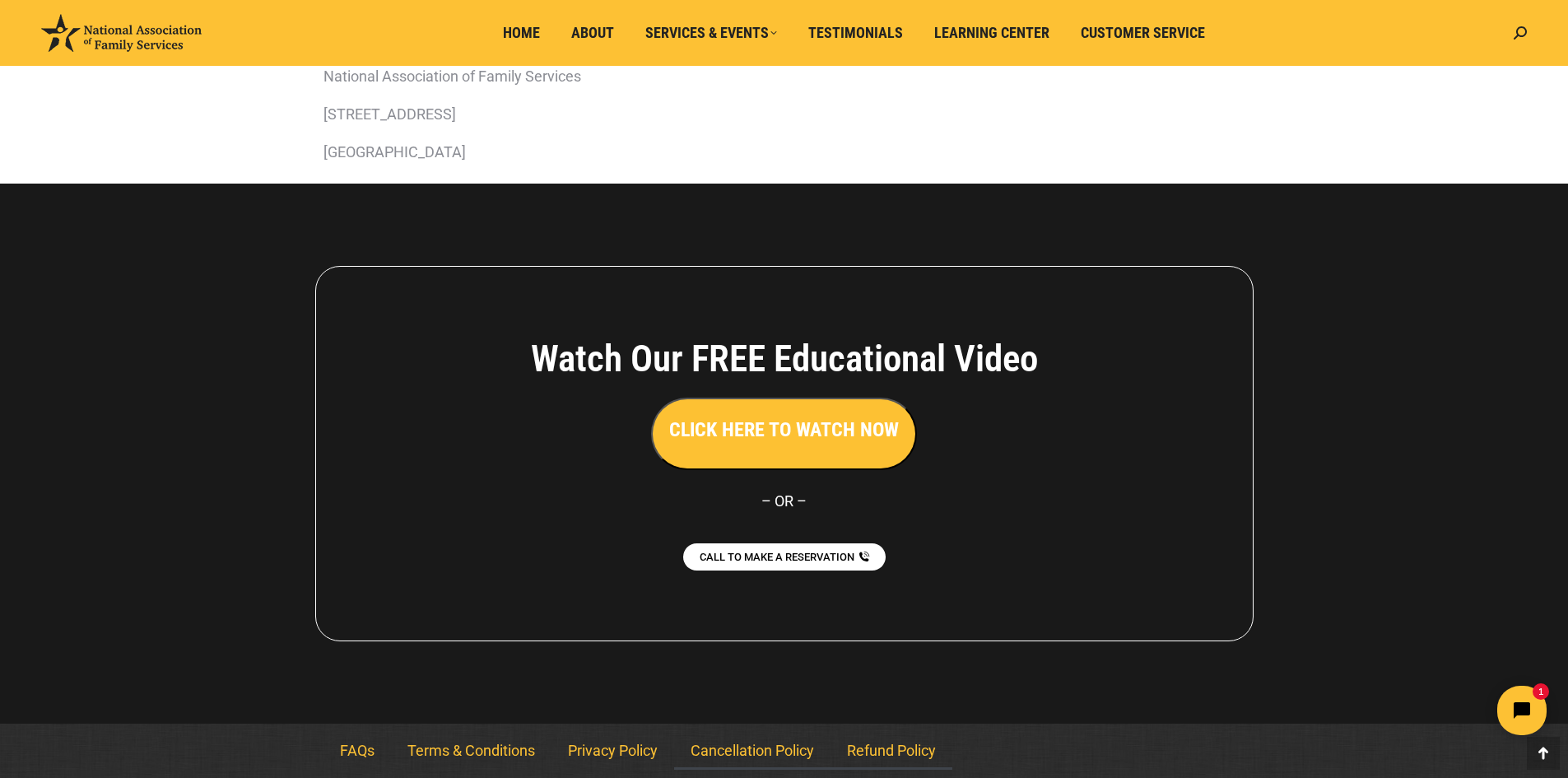
click at [754, 747] on link "Cancellation Policy" at bounding box center [752, 750] width 157 height 37
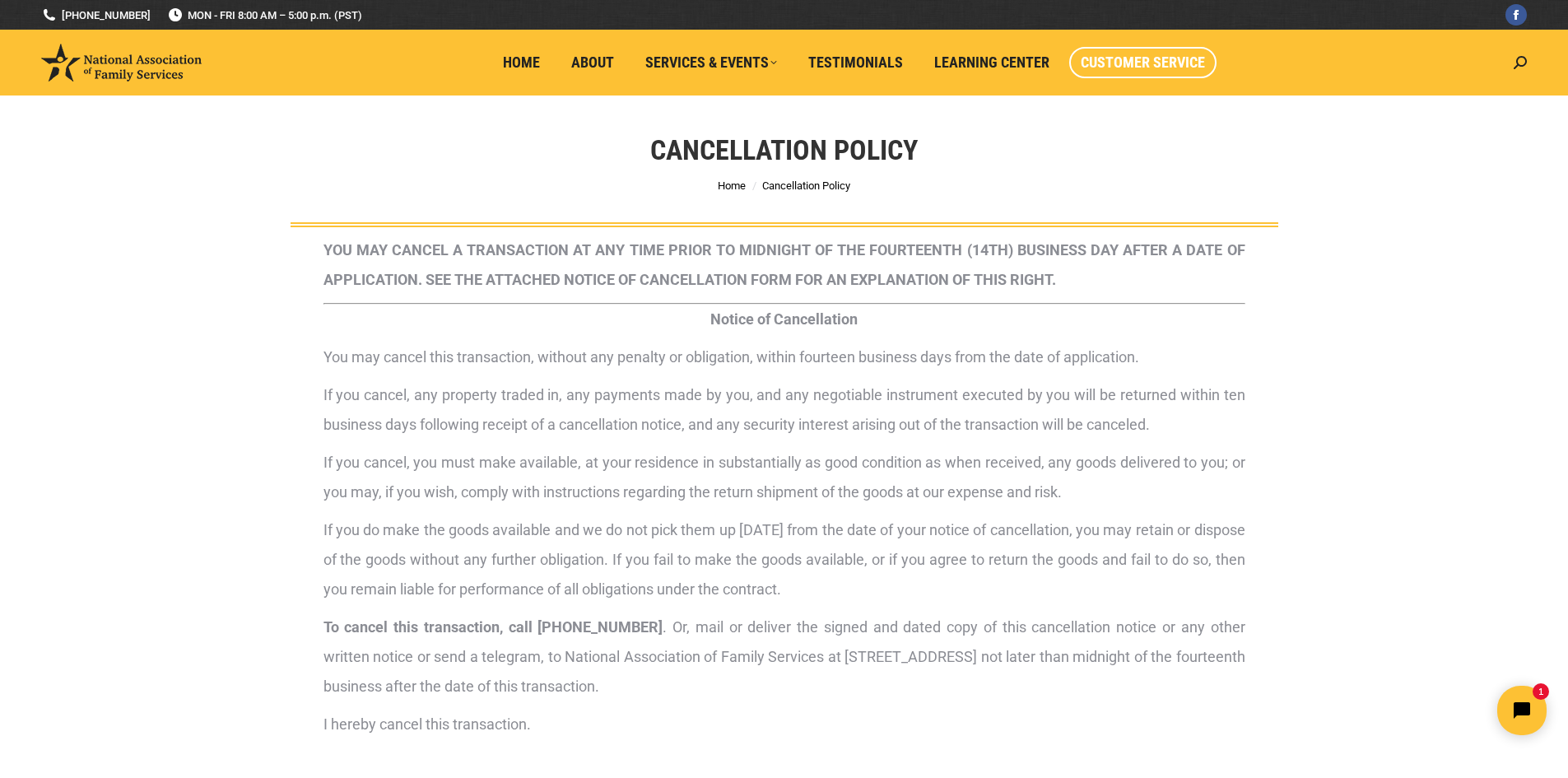
click at [1151, 59] on span "Customer Service" at bounding box center [1143, 62] width 124 height 18
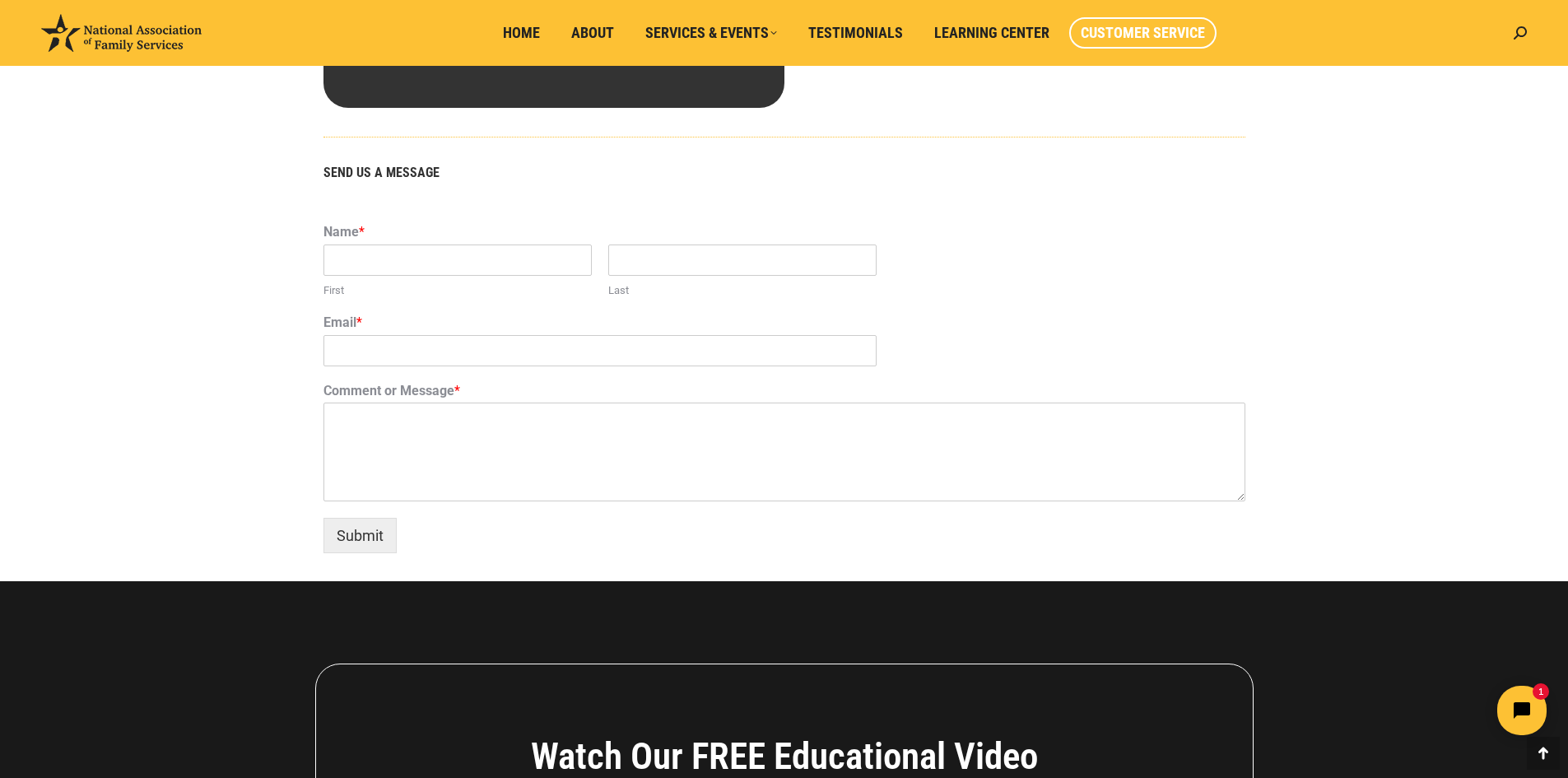
scroll to position [871, 0]
